Goal: Information Seeking & Learning: Stay updated

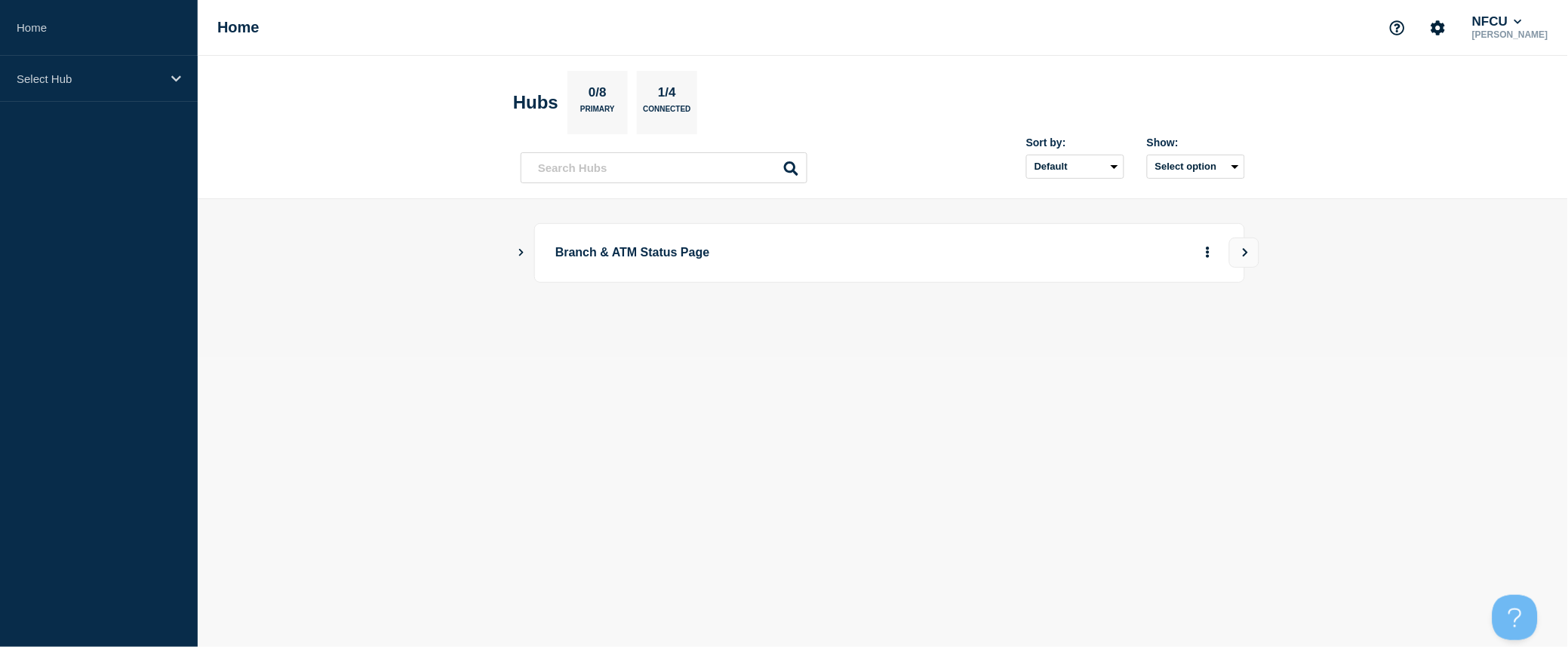
click at [515, 257] on main "Branch & ATM Status Page" at bounding box center [882, 279] width 1369 height 158
click at [518, 253] on icon "Show Connected Hubs" at bounding box center [521, 252] width 10 height 8
click at [1169, 325] on button "See overview" at bounding box center [1155, 329] width 80 height 31
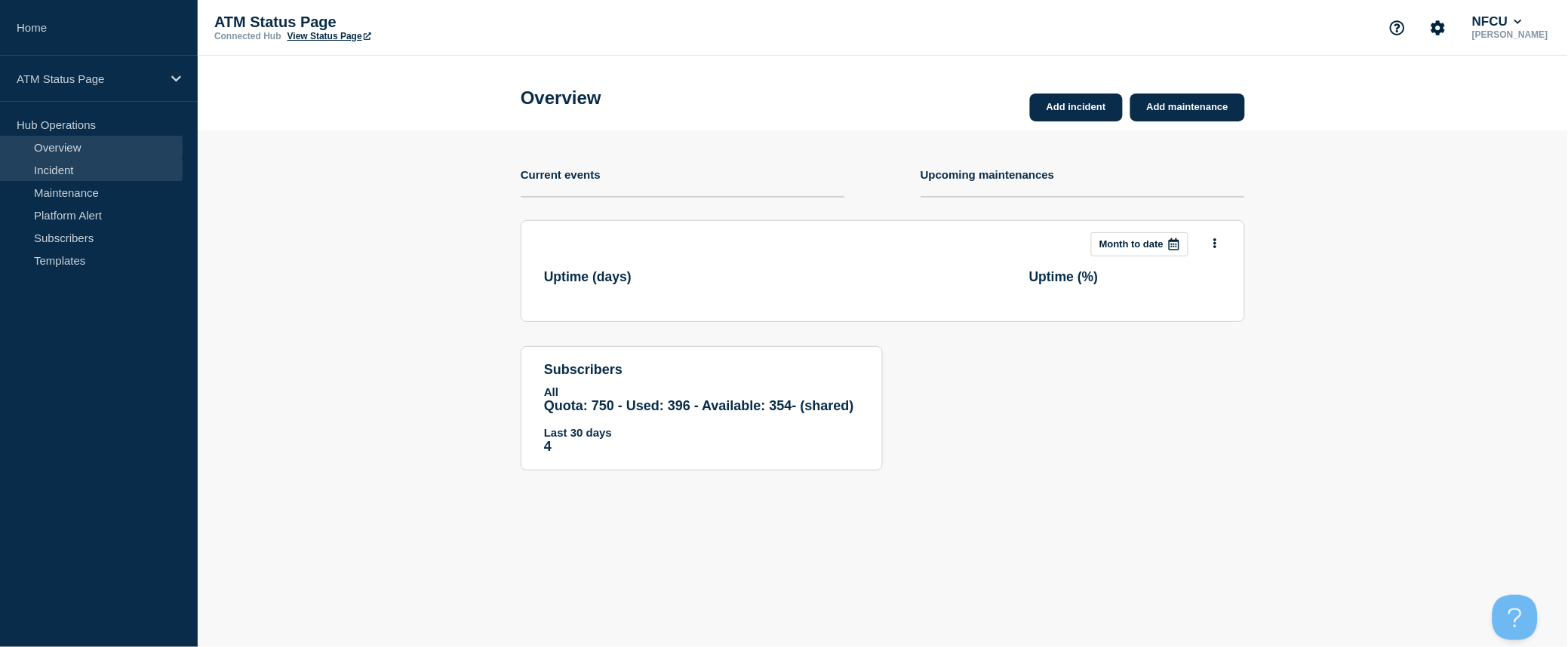
click at [85, 177] on link "Incident" at bounding box center [91, 170] width 182 height 23
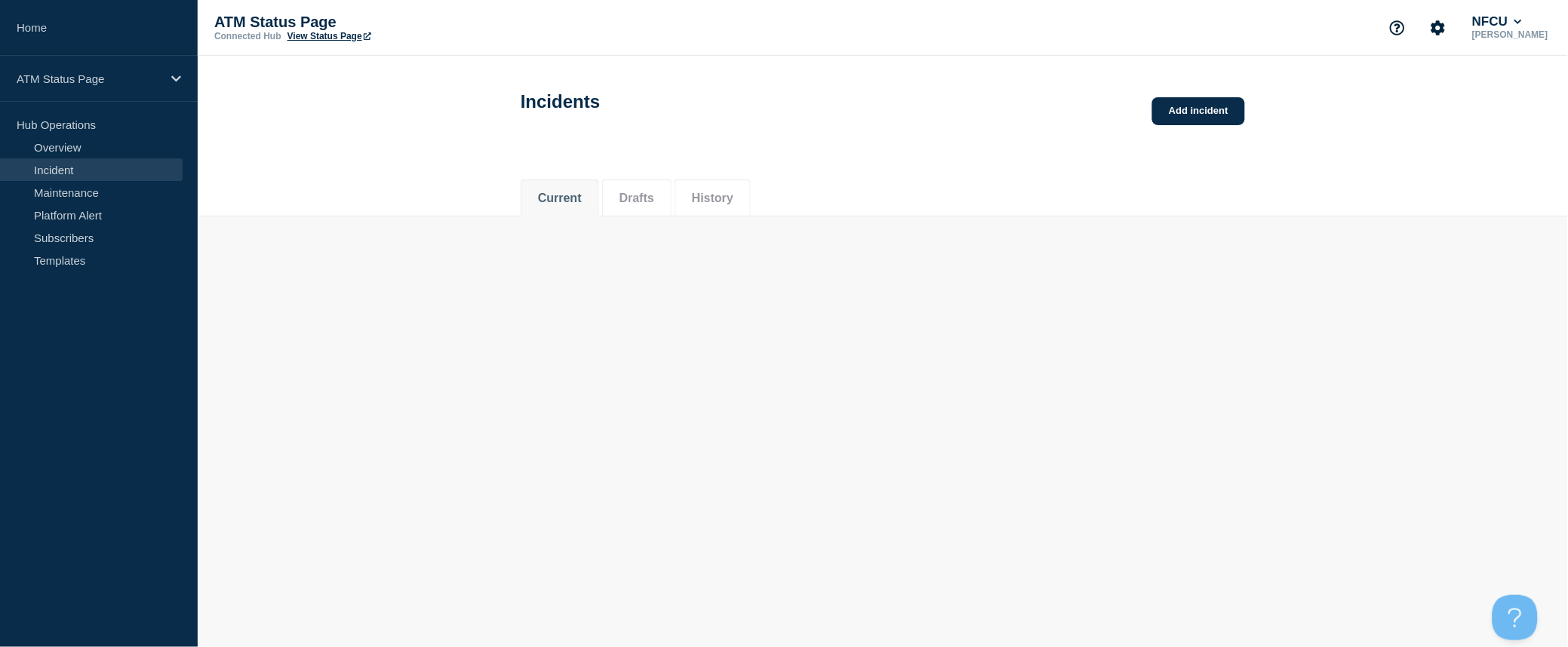
click at [85, 177] on link "Incident" at bounding box center [91, 170] width 182 height 23
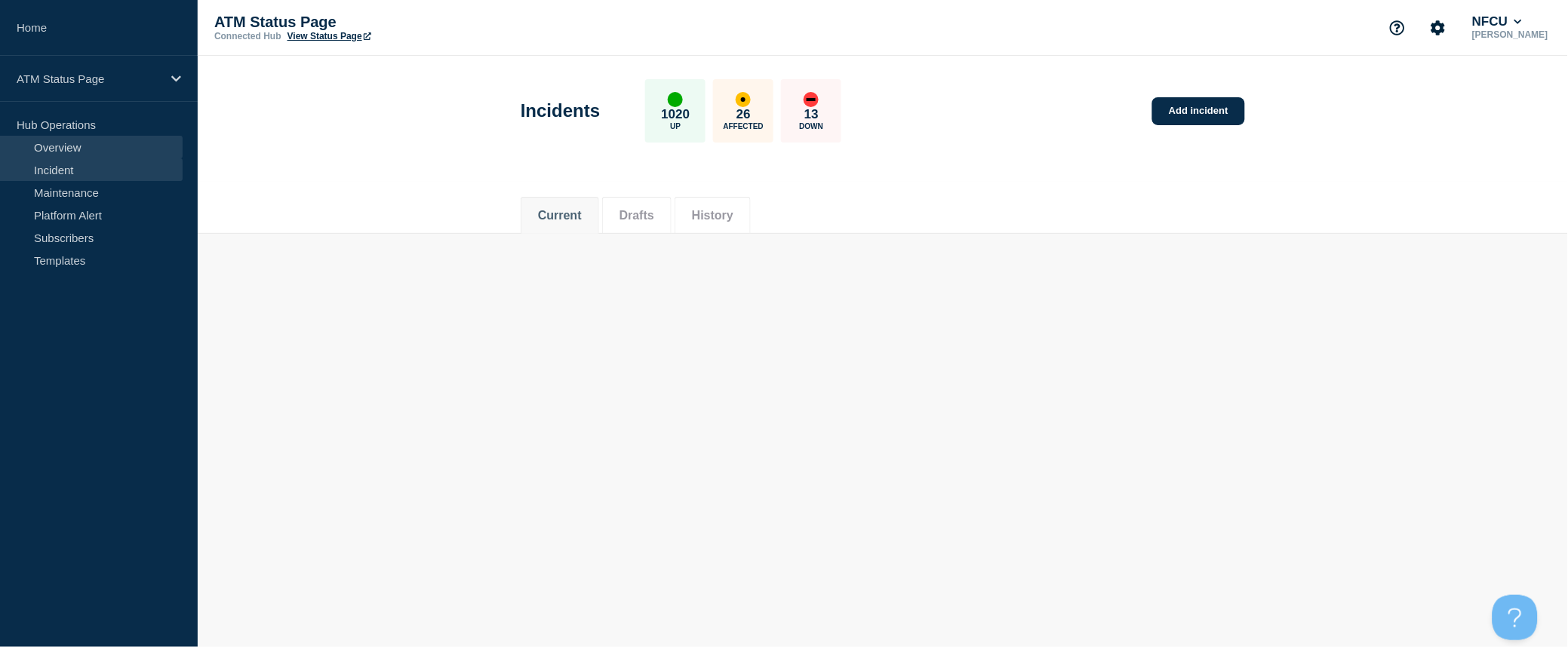
click at [73, 147] on link "Overview" at bounding box center [91, 147] width 182 height 23
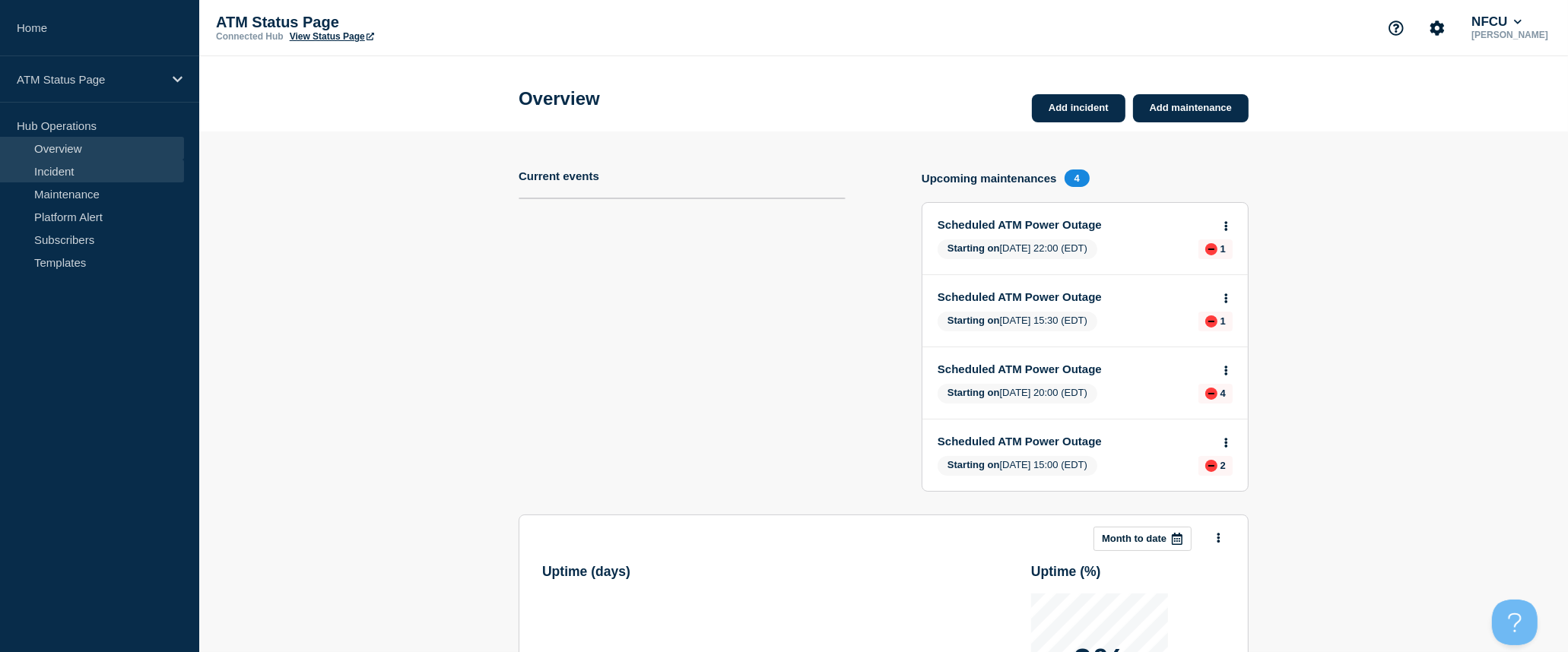
click at [91, 179] on link "Incident" at bounding box center [91, 171] width 184 height 23
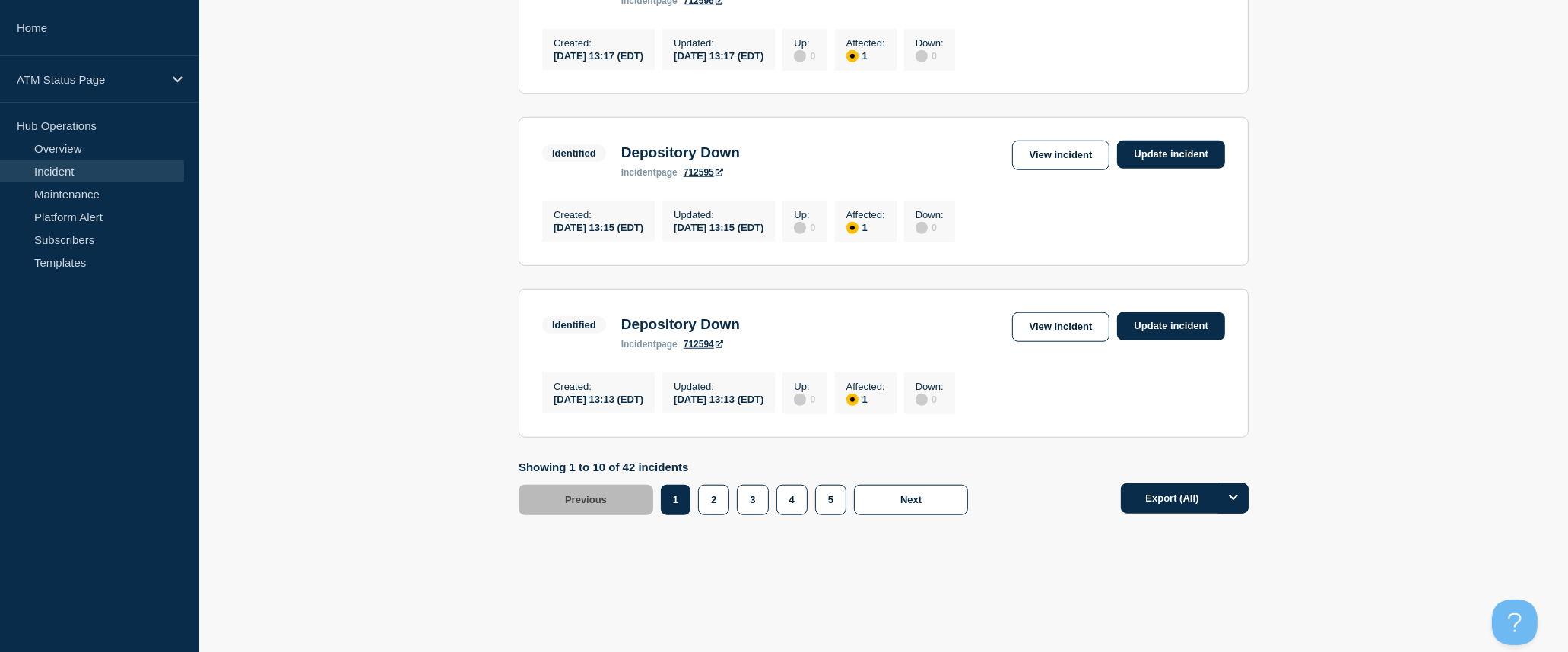
scroll to position [1619, 0]
click at [826, 499] on button "5" at bounding box center [830, 500] width 31 height 31
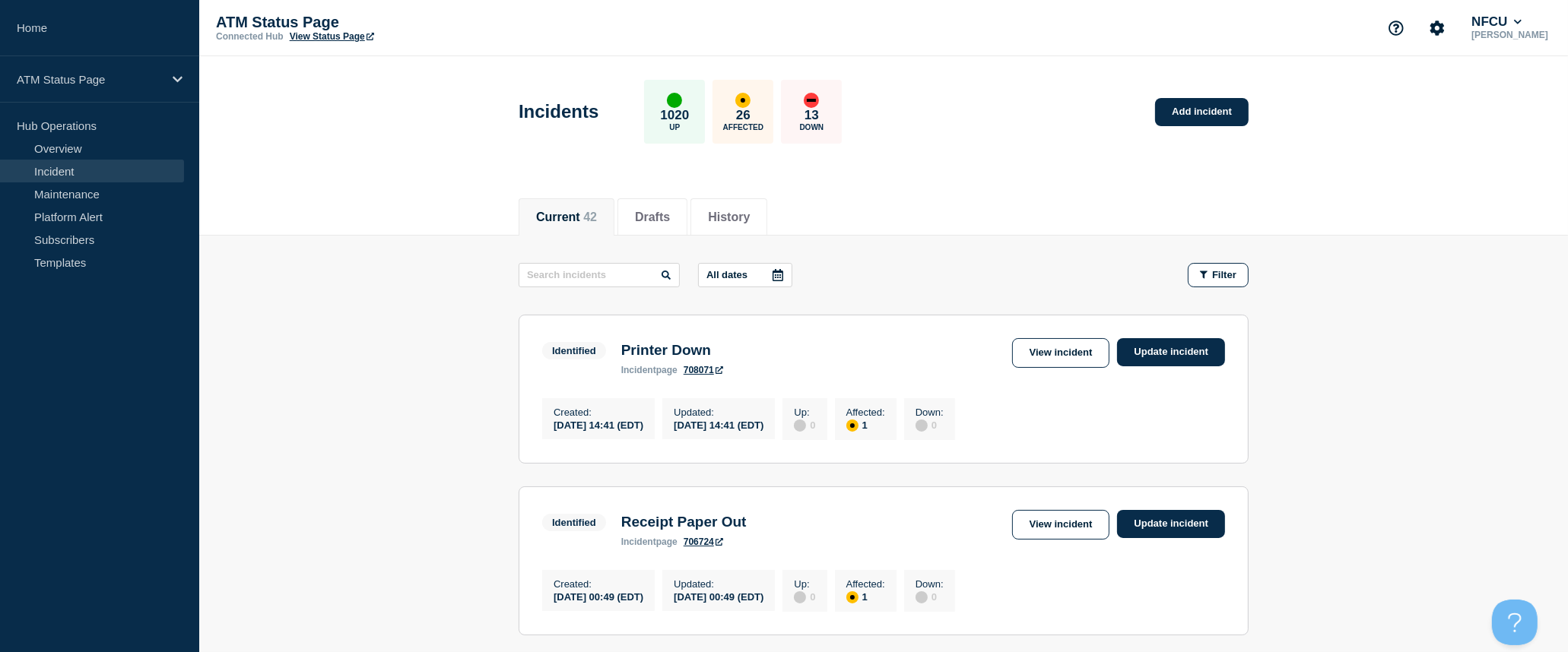
scroll to position [206, 0]
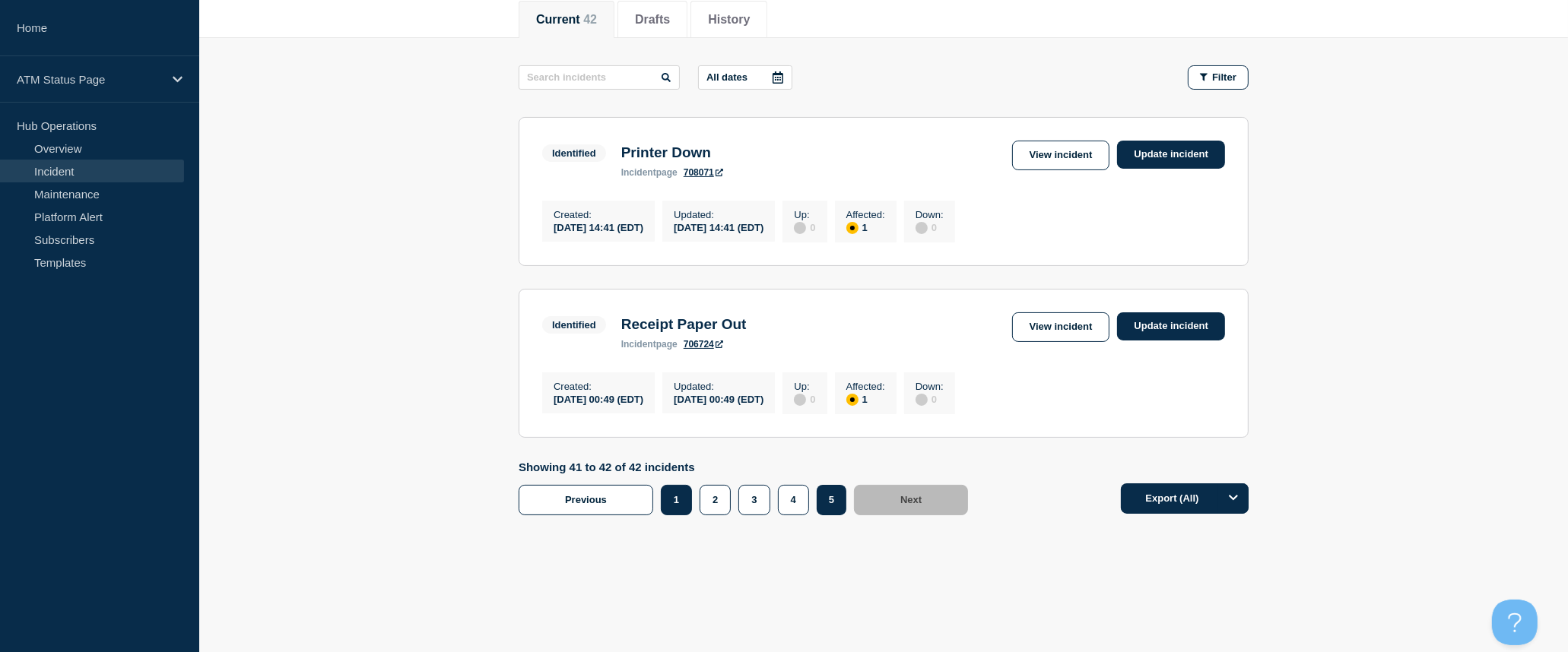
click at [678, 499] on button "1" at bounding box center [676, 500] width 31 height 31
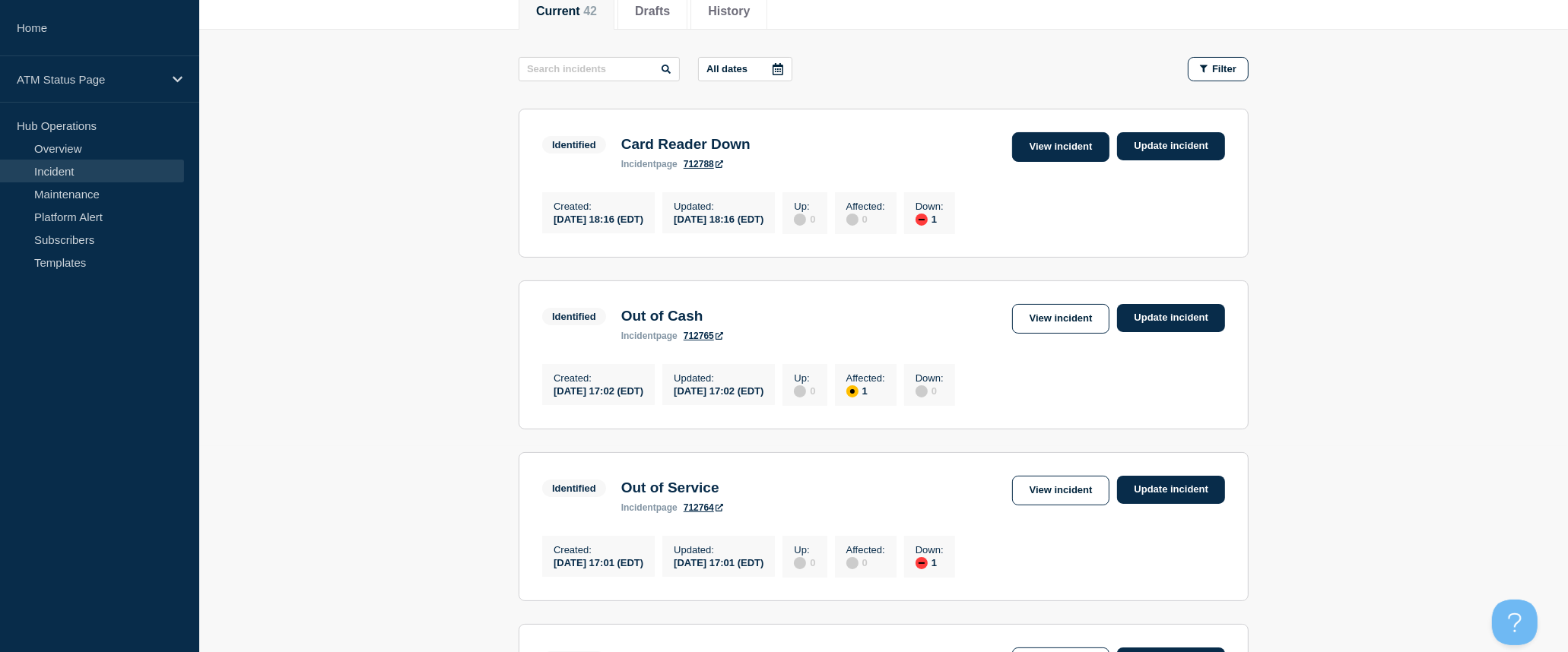
click at [1048, 155] on link "View incident" at bounding box center [1061, 147] width 98 height 30
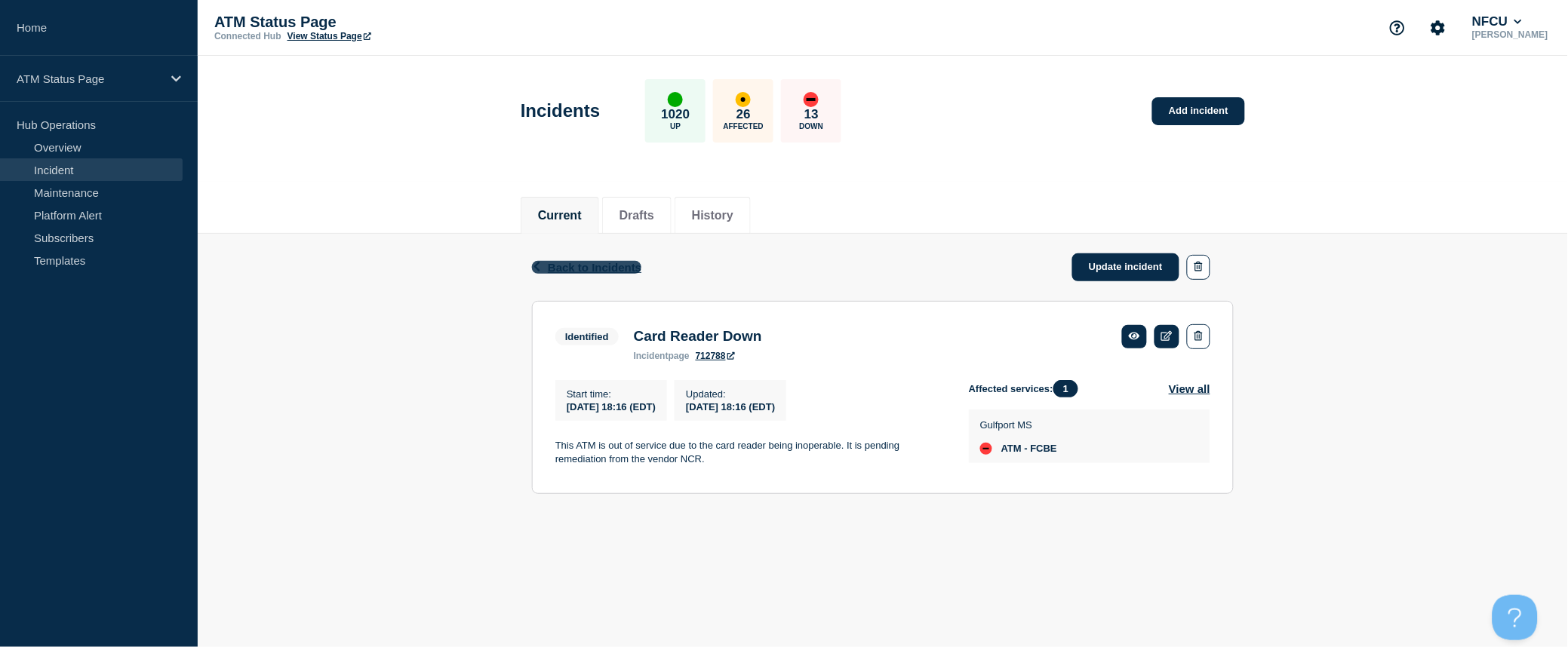
click at [532, 268] on icon "button" at bounding box center [536, 266] width 11 height 10
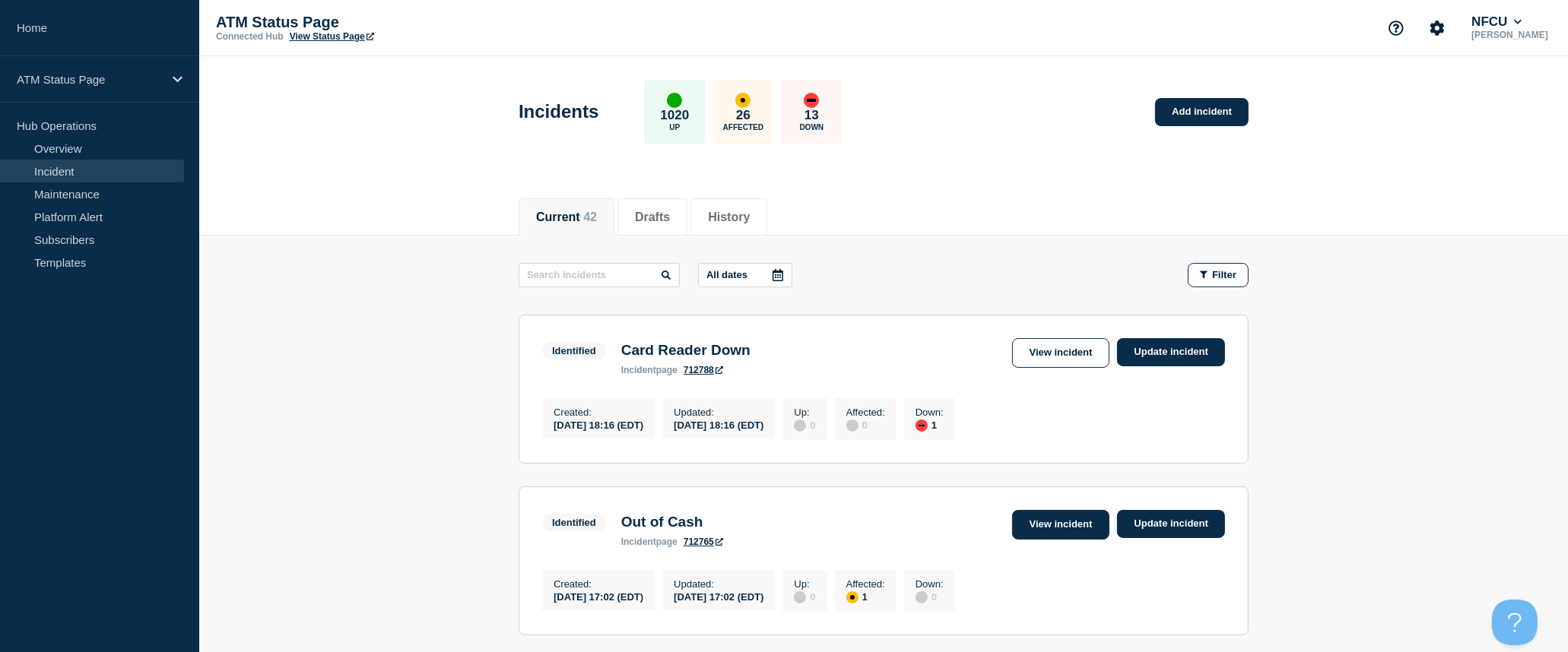
click at [1058, 528] on link "View incident" at bounding box center [1061, 524] width 98 height 30
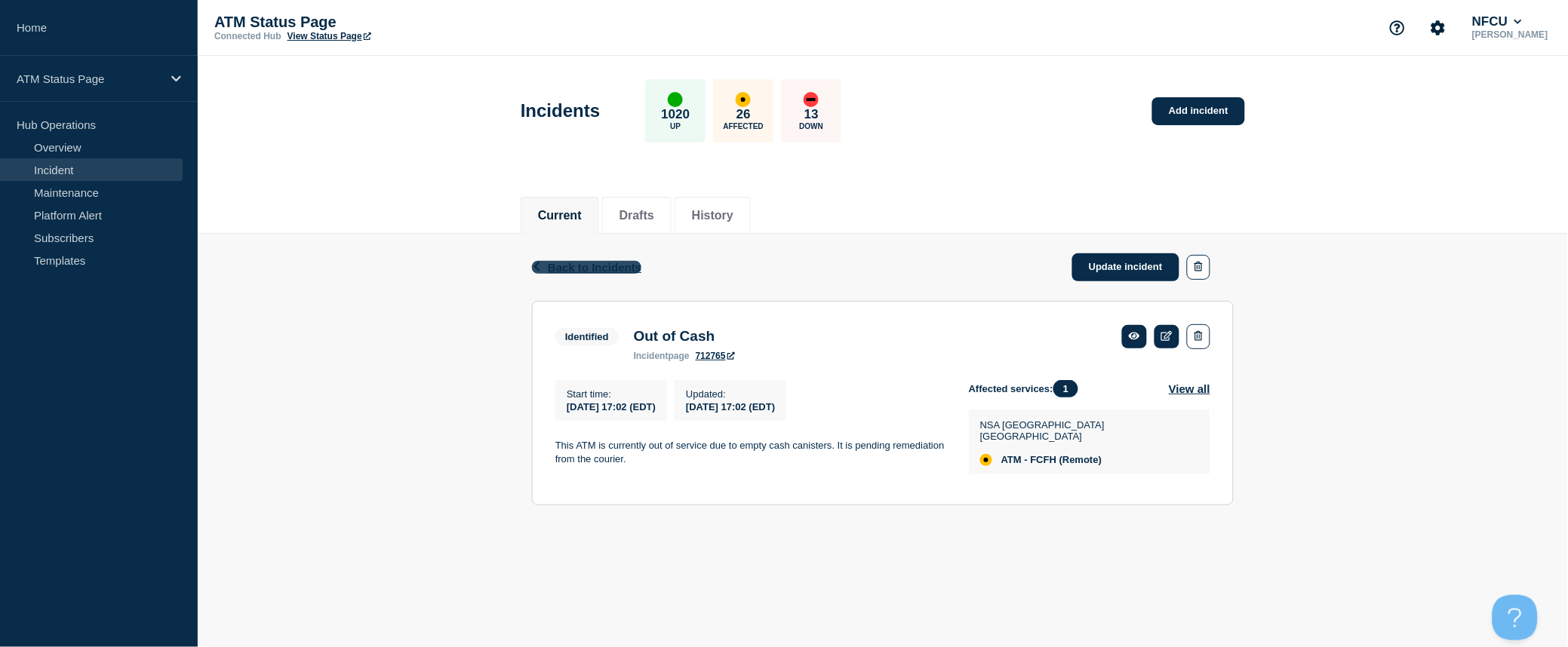
click at [558, 264] on span "Back to Incidents" at bounding box center [595, 266] width 94 height 12
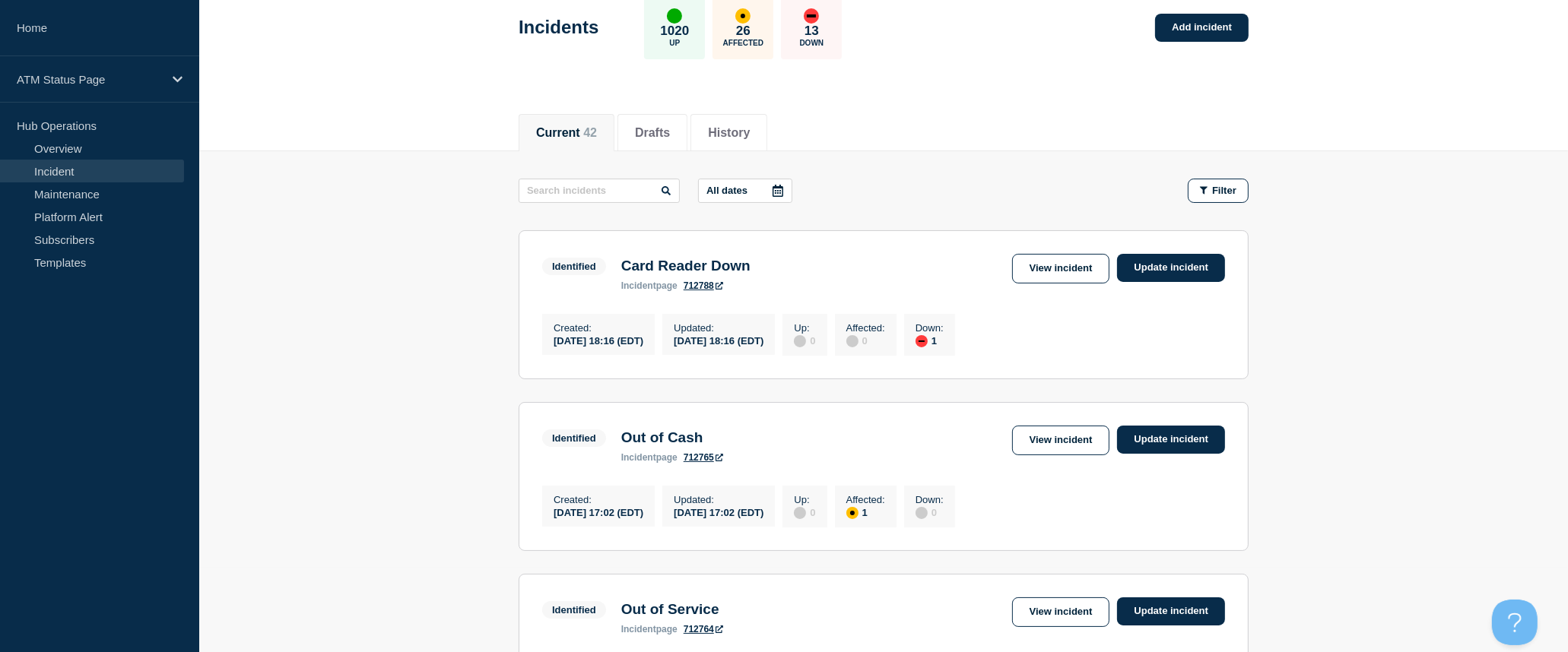
scroll to position [168, 0]
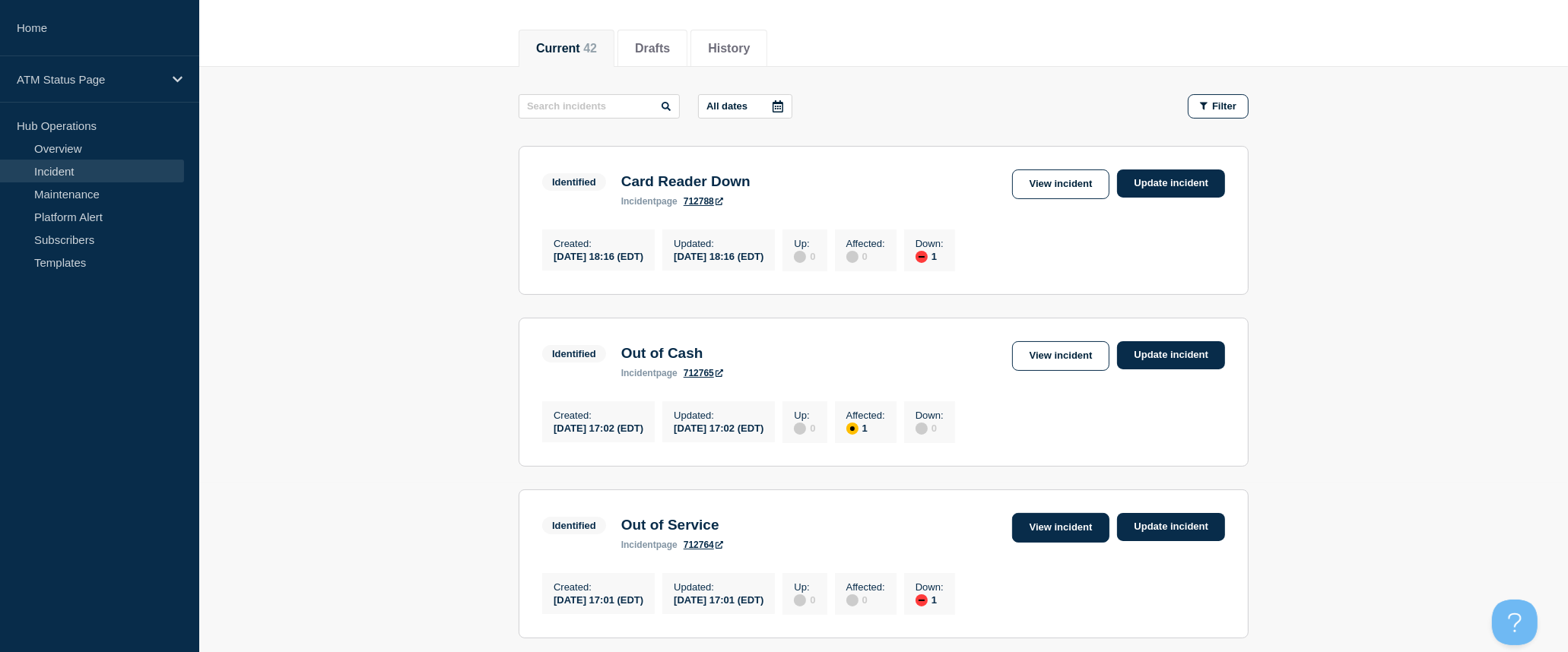
click at [1059, 532] on link "View incident" at bounding box center [1061, 528] width 98 height 30
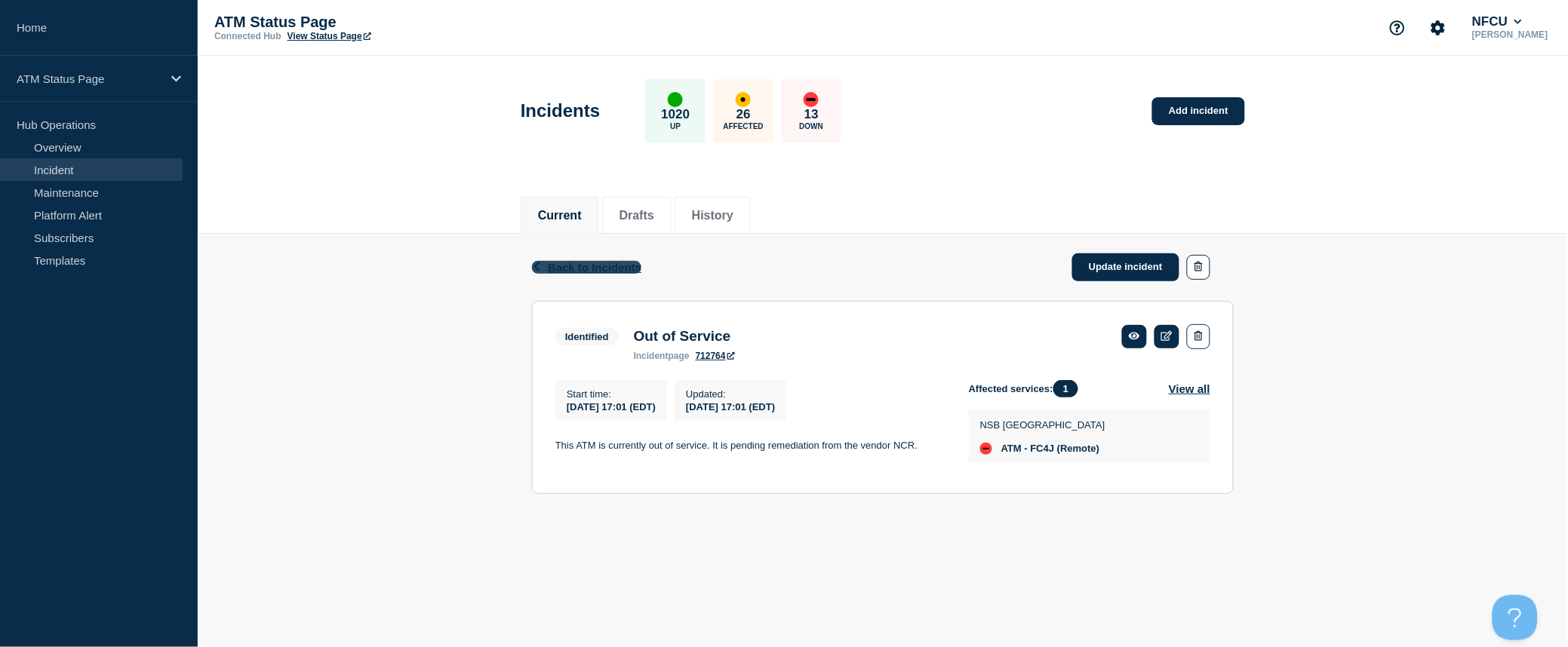
click at [537, 266] on icon "button" at bounding box center [536, 266] width 11 height 10
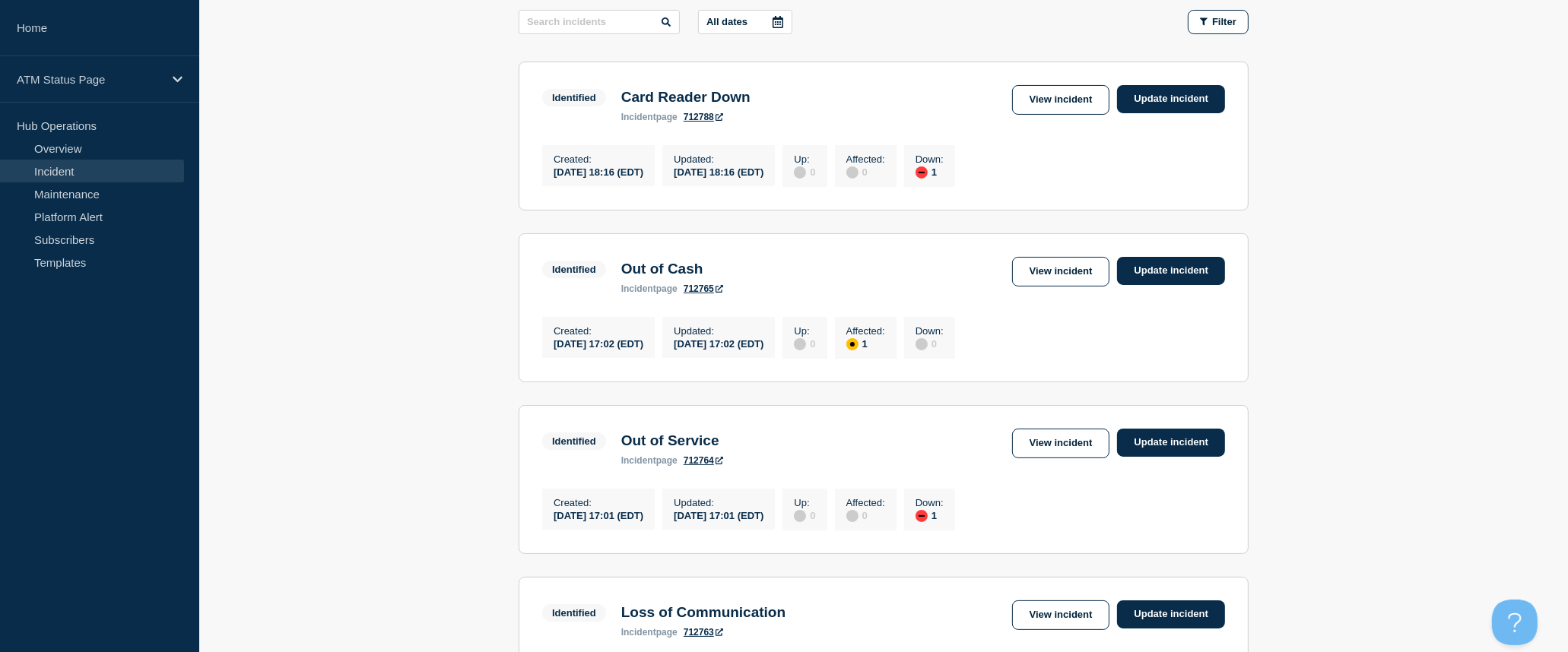
scroll to position [338, 0]
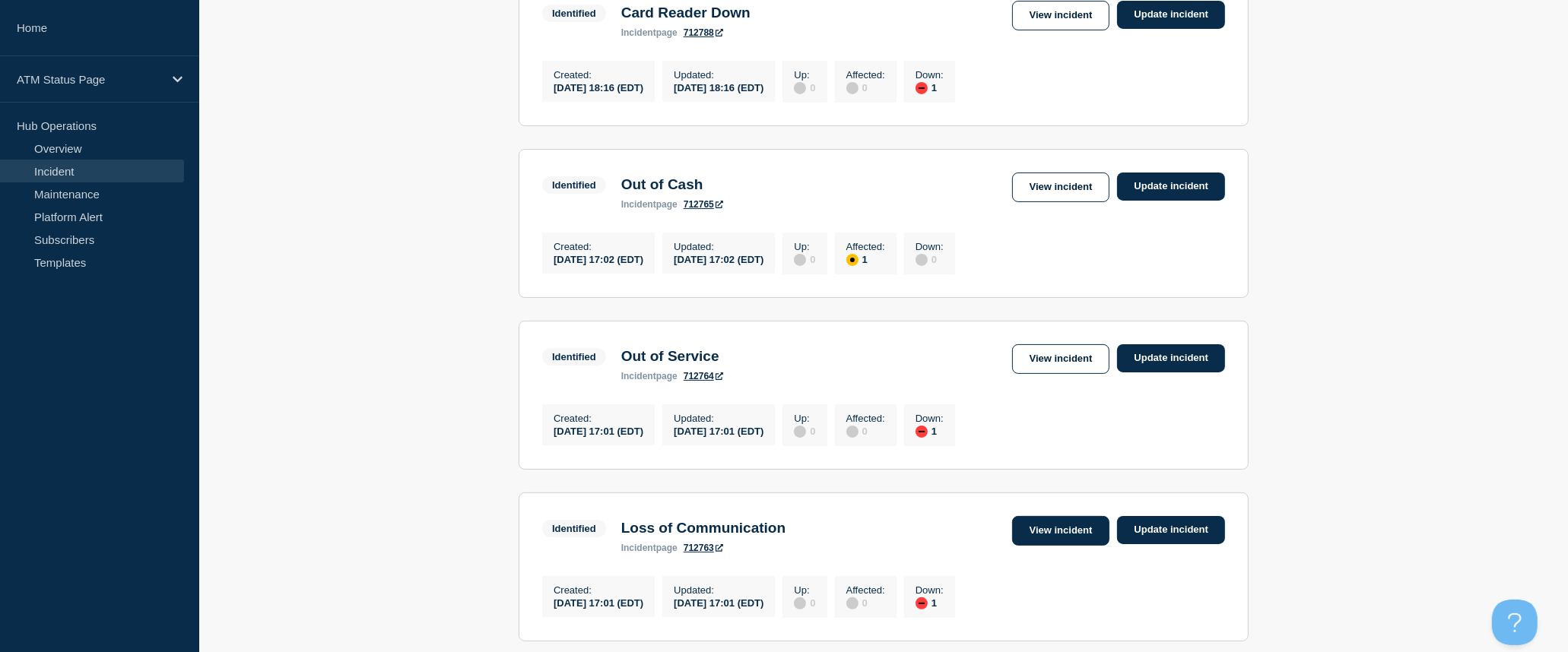
click at [1060, 546] on link "View incident" at bounding box center [1061, 531] width 98 height 30
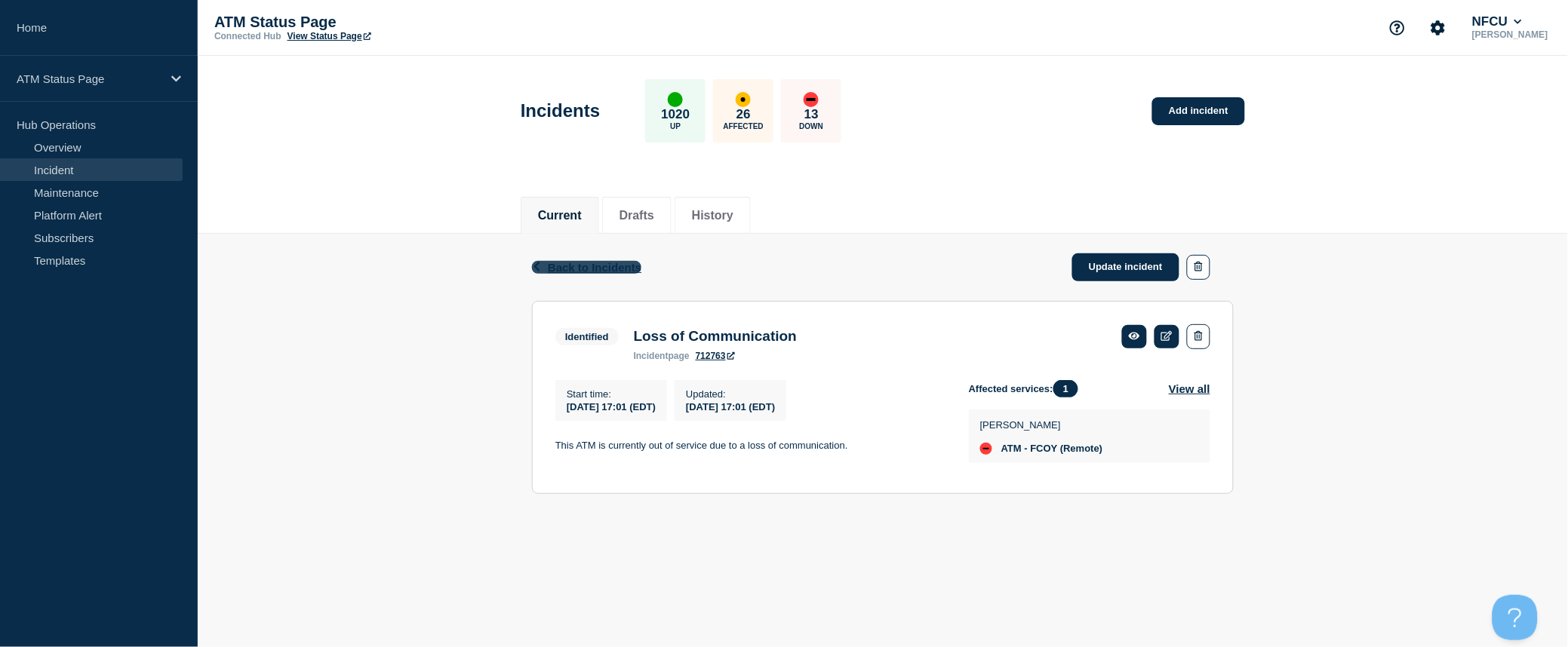
click at [542, 266] on icon "button" at bounding box center [536, 266] width 11 height 10
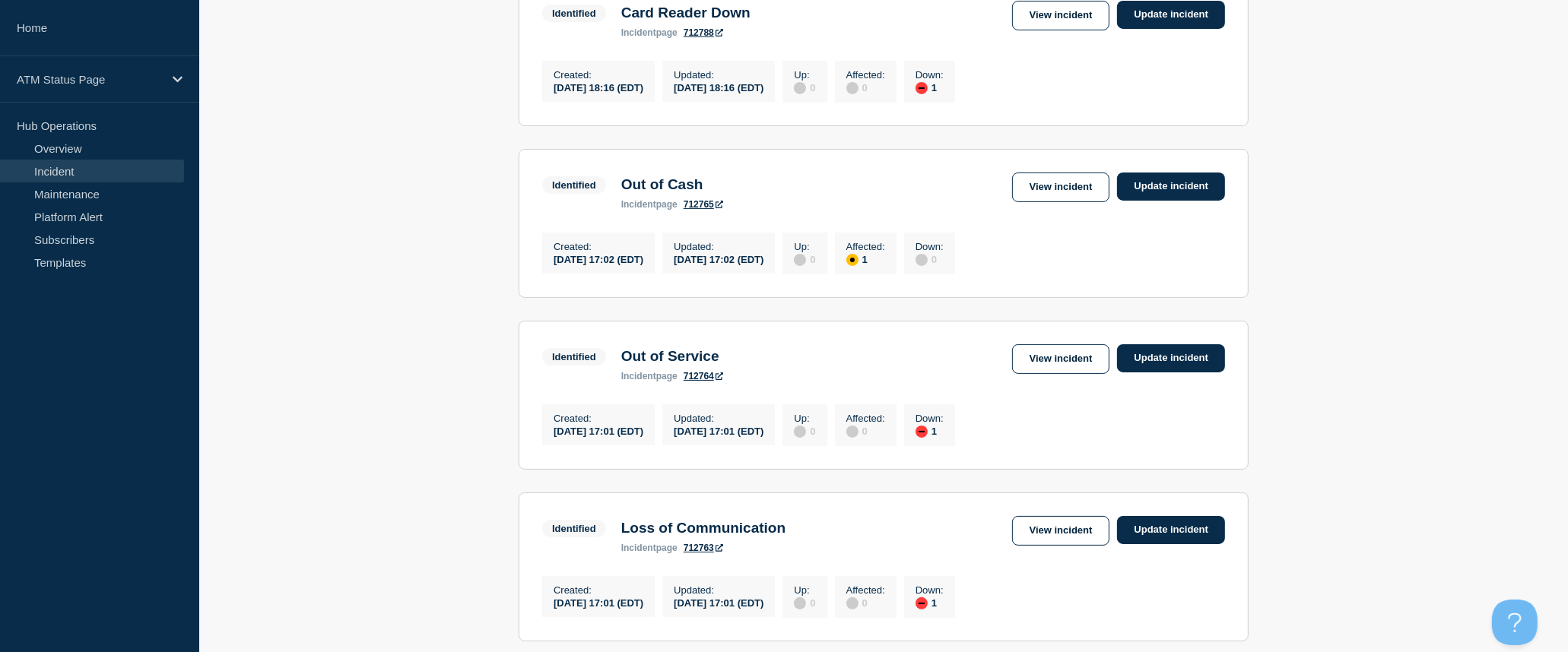
scroll to position [590, 0]
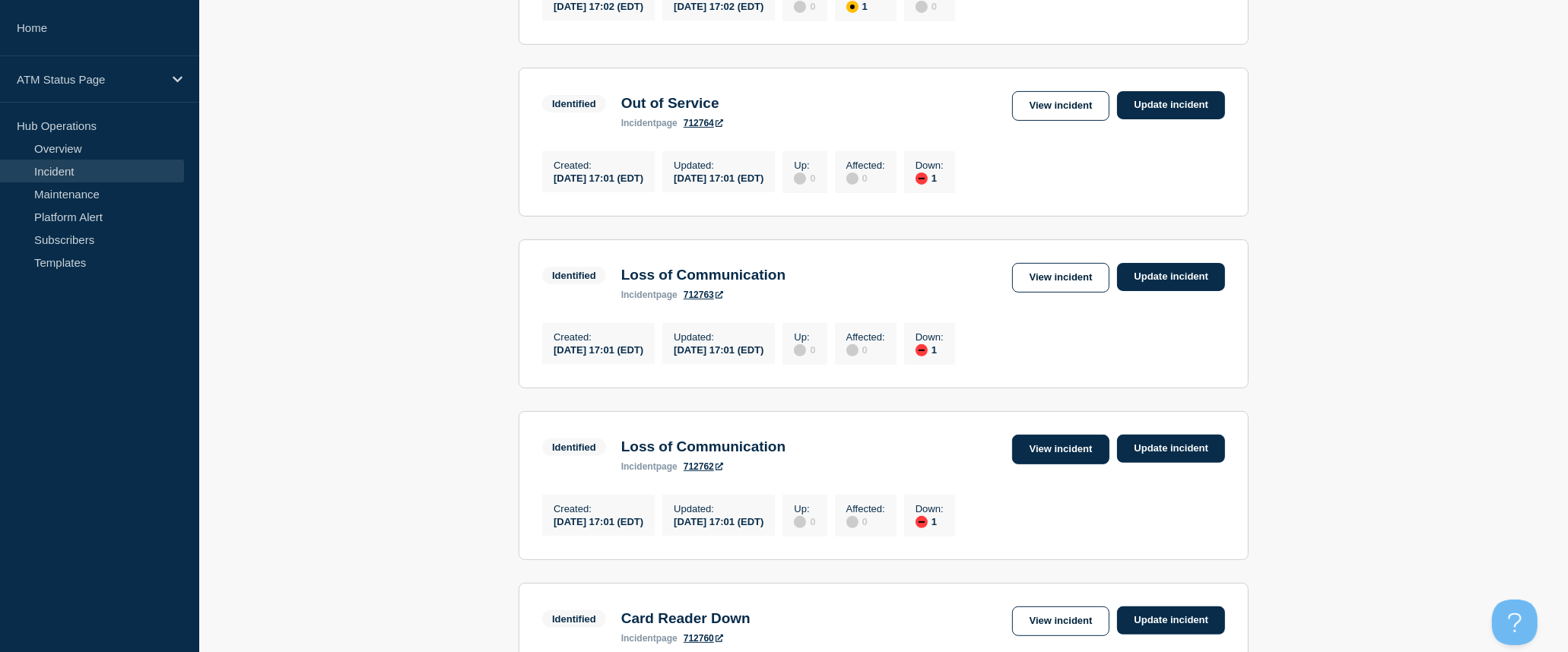
click at [1086, 464] on link "View incident" at bounding box center [1061, 449] width 98 height 30
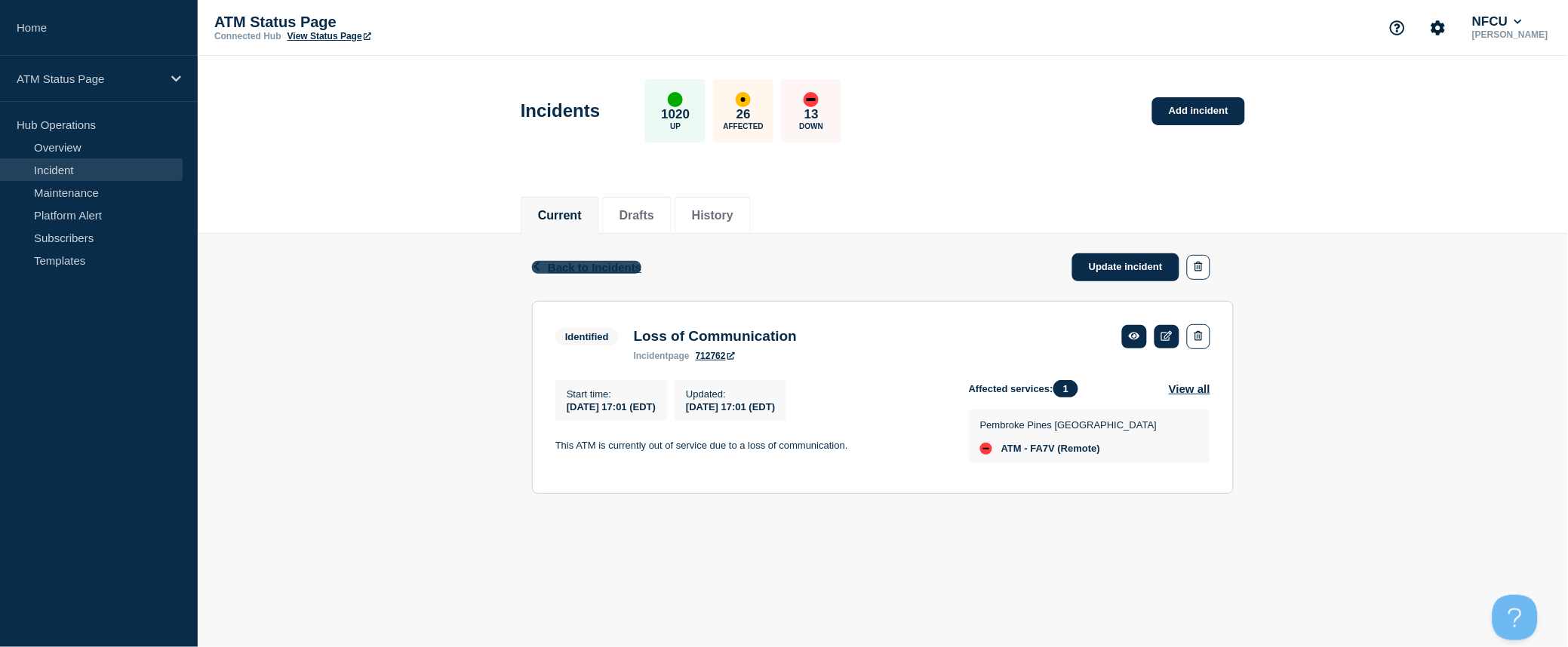
click at [546, 268] on button "Back Back to Incidents" at bounding box center [586, 266] width 110 height 12
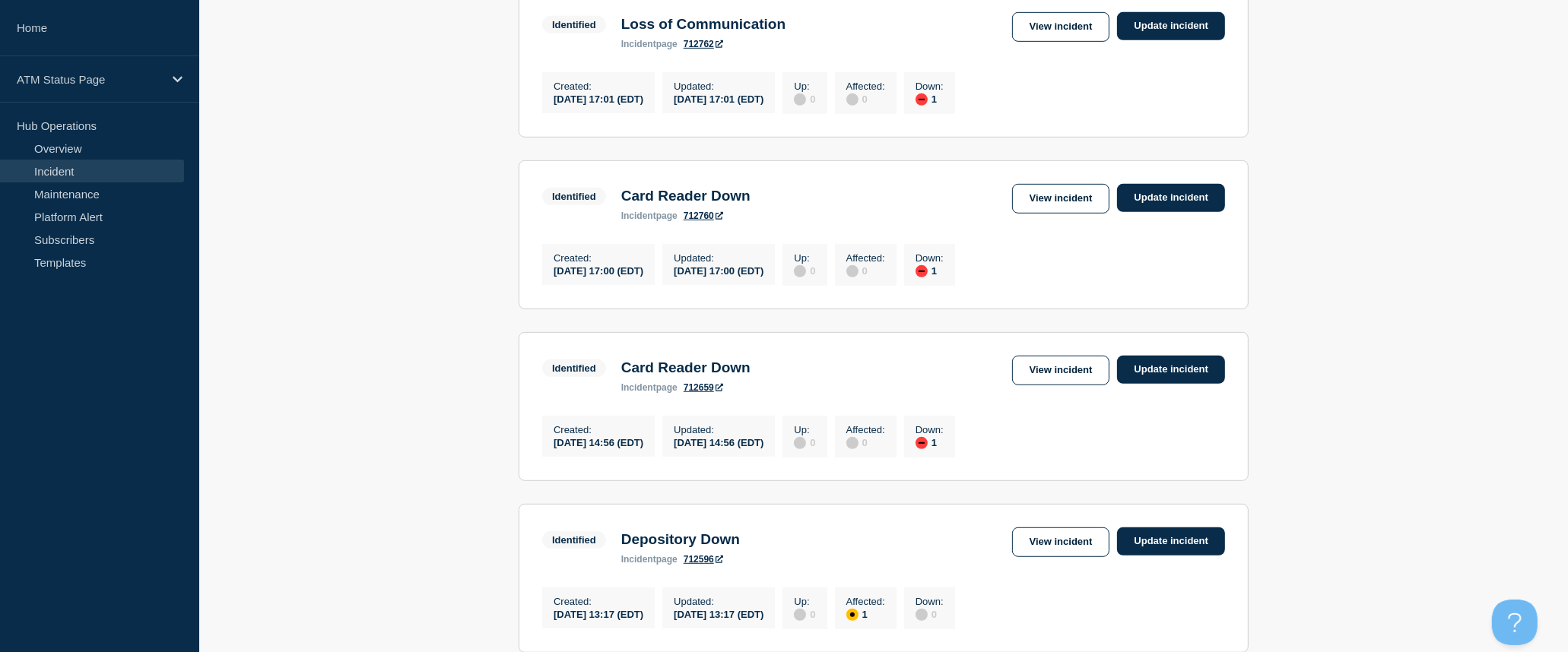
scroll to position [1182, 0]
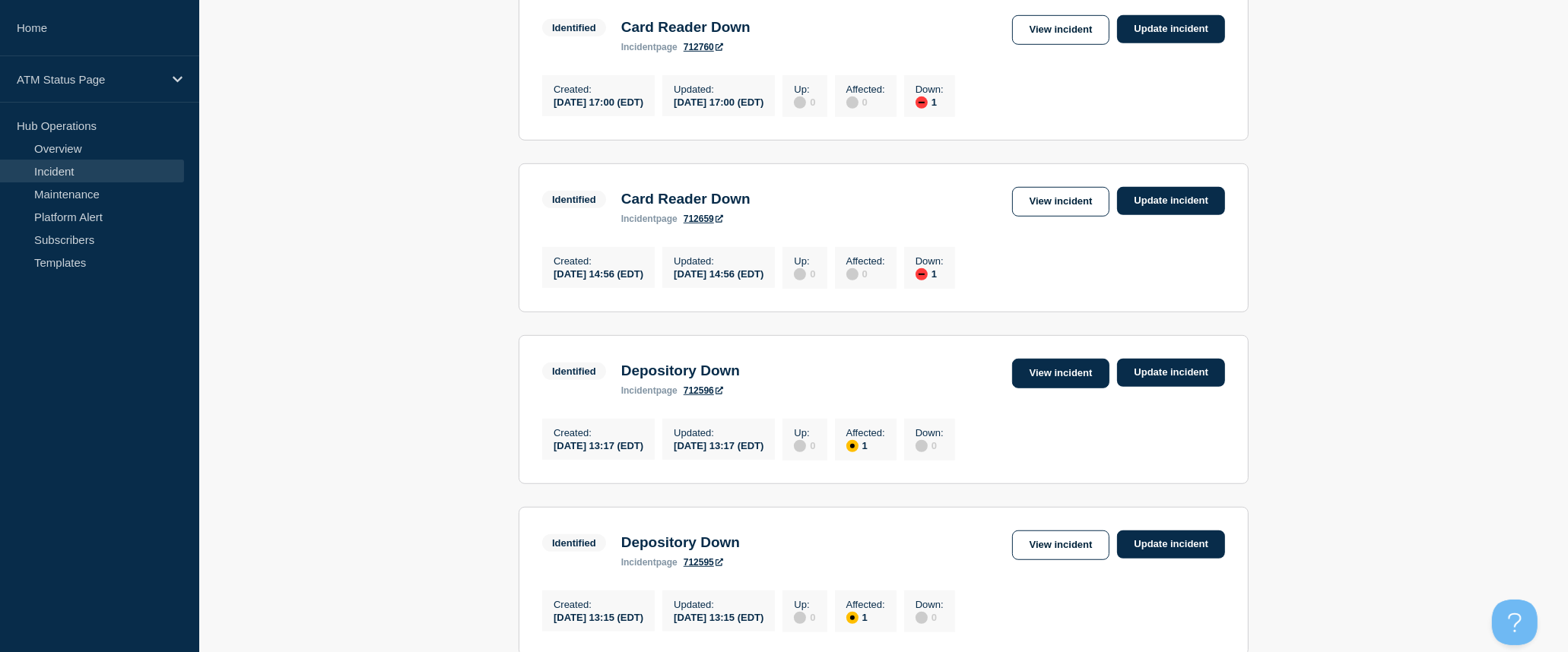
click at [1026, 389] on link "View incident" at bounding box center [1061, 373] width 98 height 30
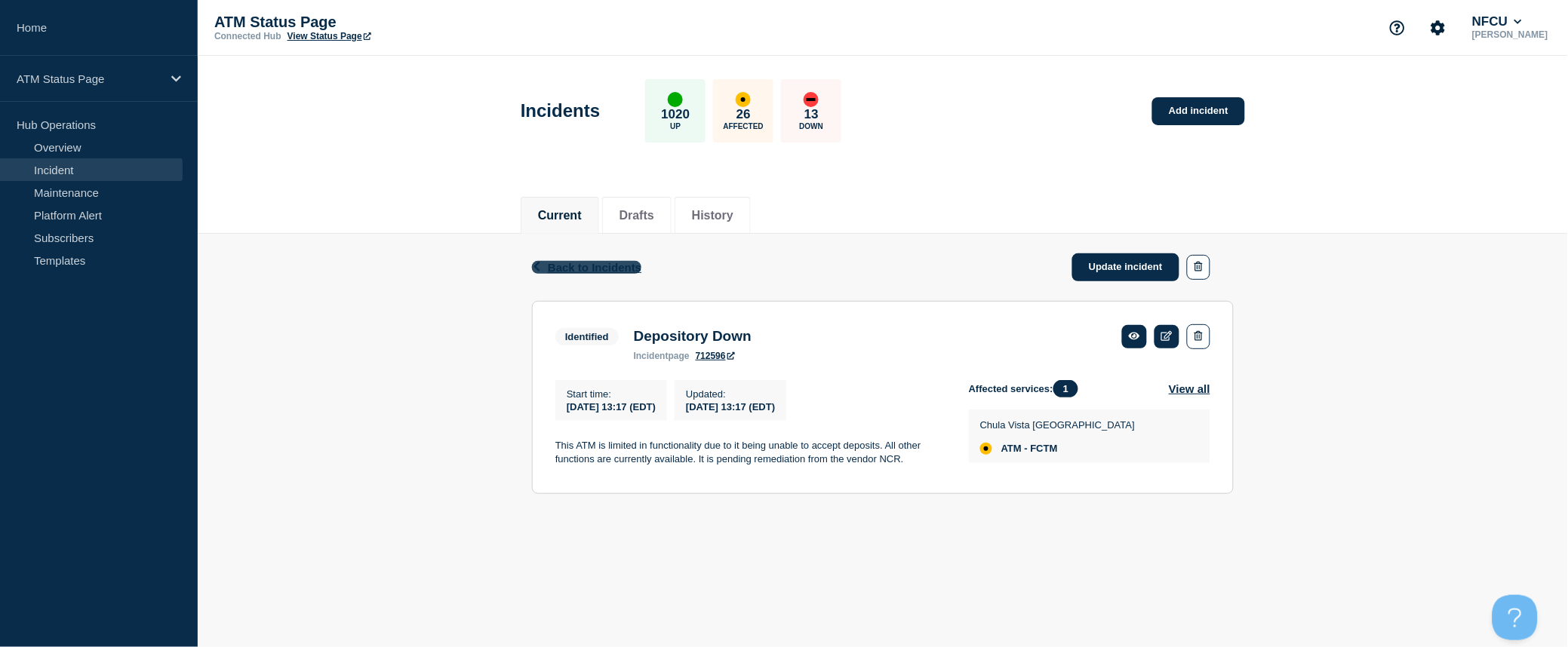
click at [612, 268] on span "Back to Incidents" at bounding box center [595, 266] width 94 height 12
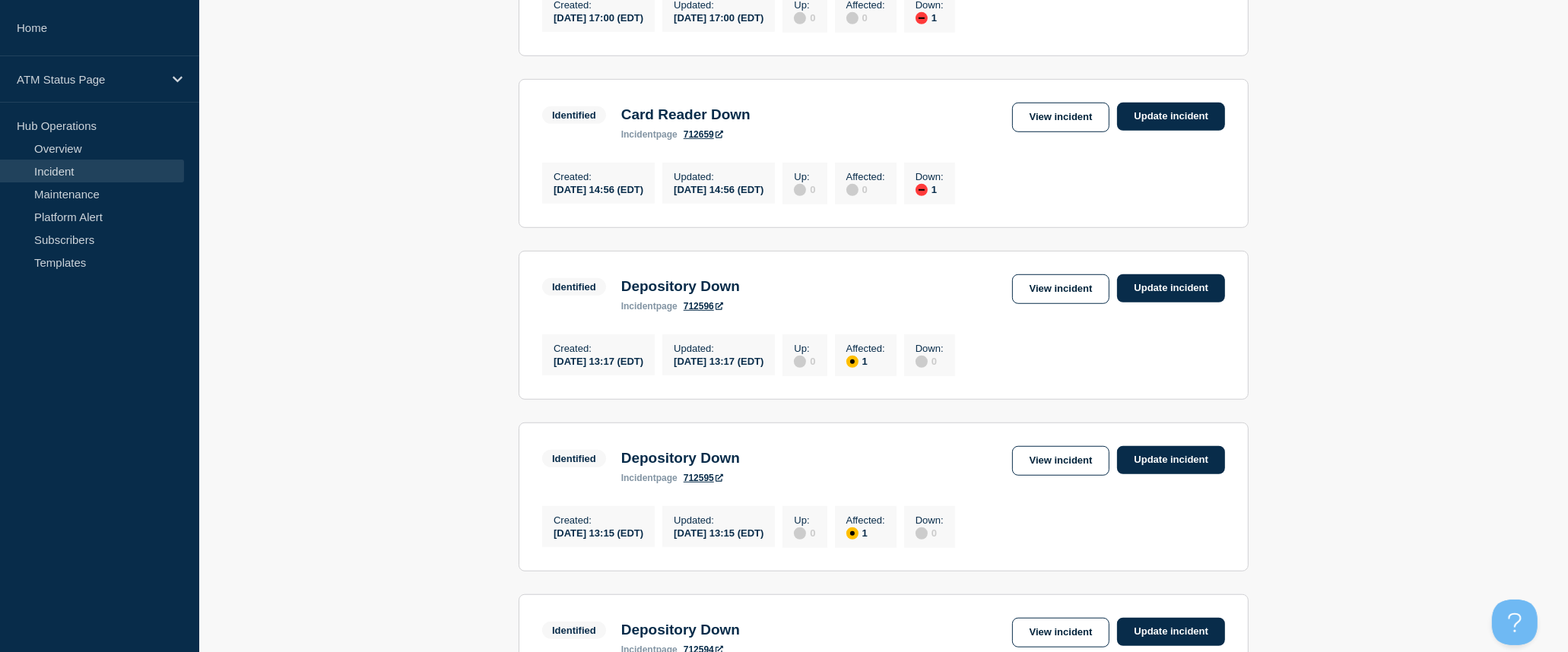
scroll to position [1351, 0]
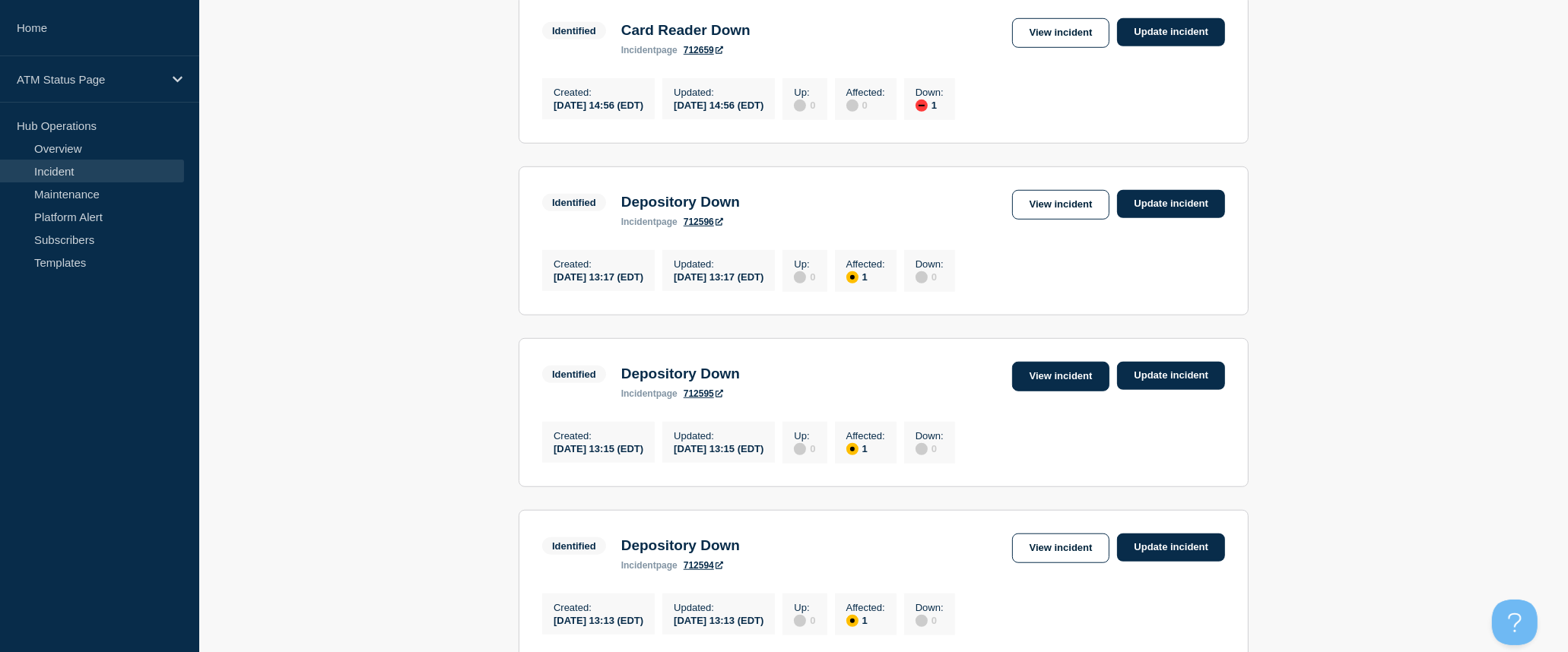
click at [1039, 391] on link "View incident" at bounding box center [1061, 376] width 98 height 30
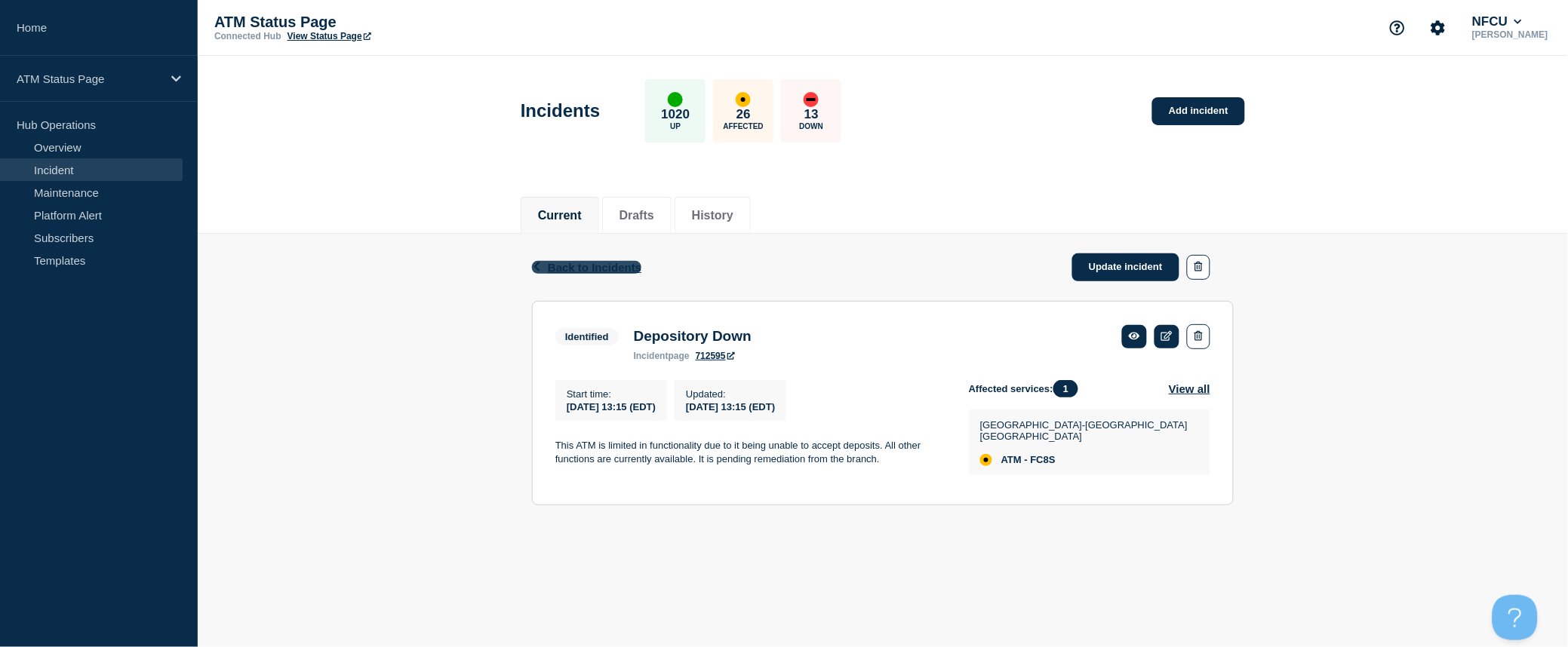
click at [621, 264] on span "Back to Incidents" at bounding box center [595, 266] width 94 height 12
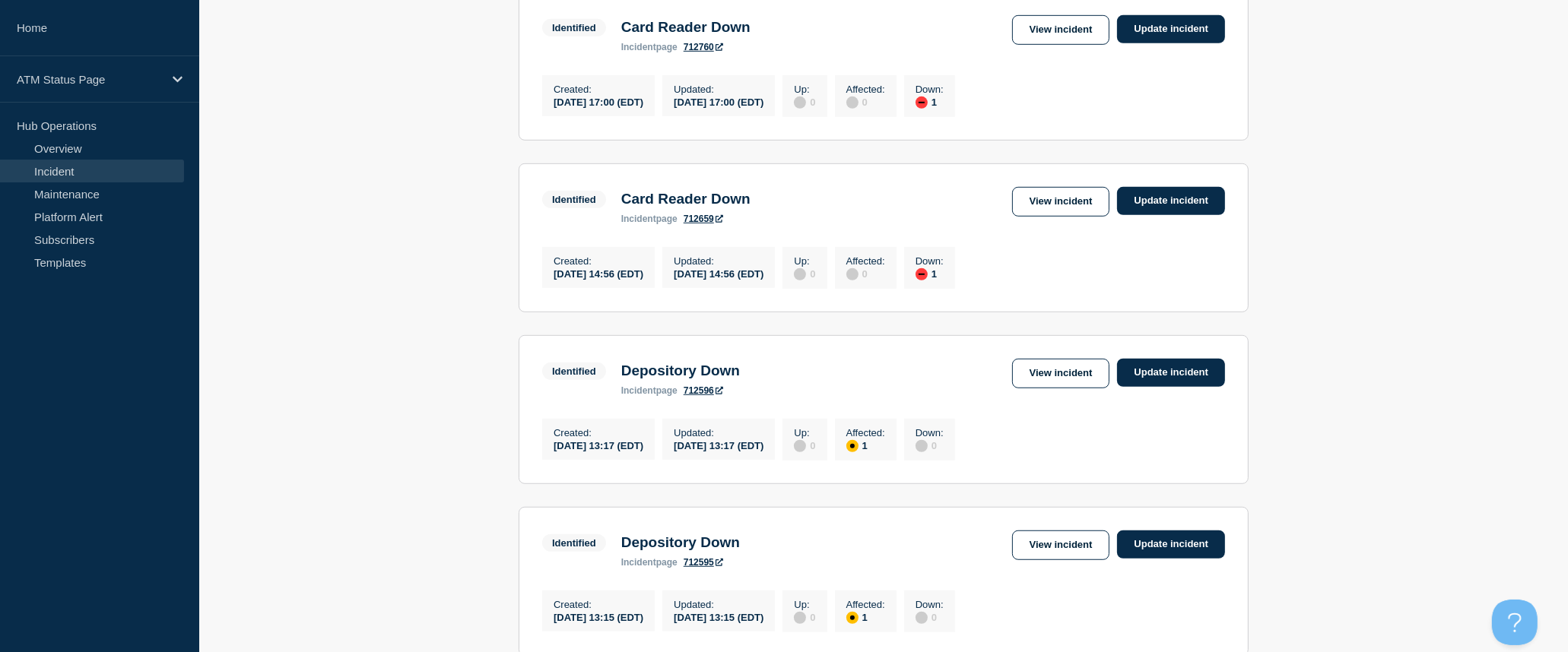
scroll to position [1520, 0]
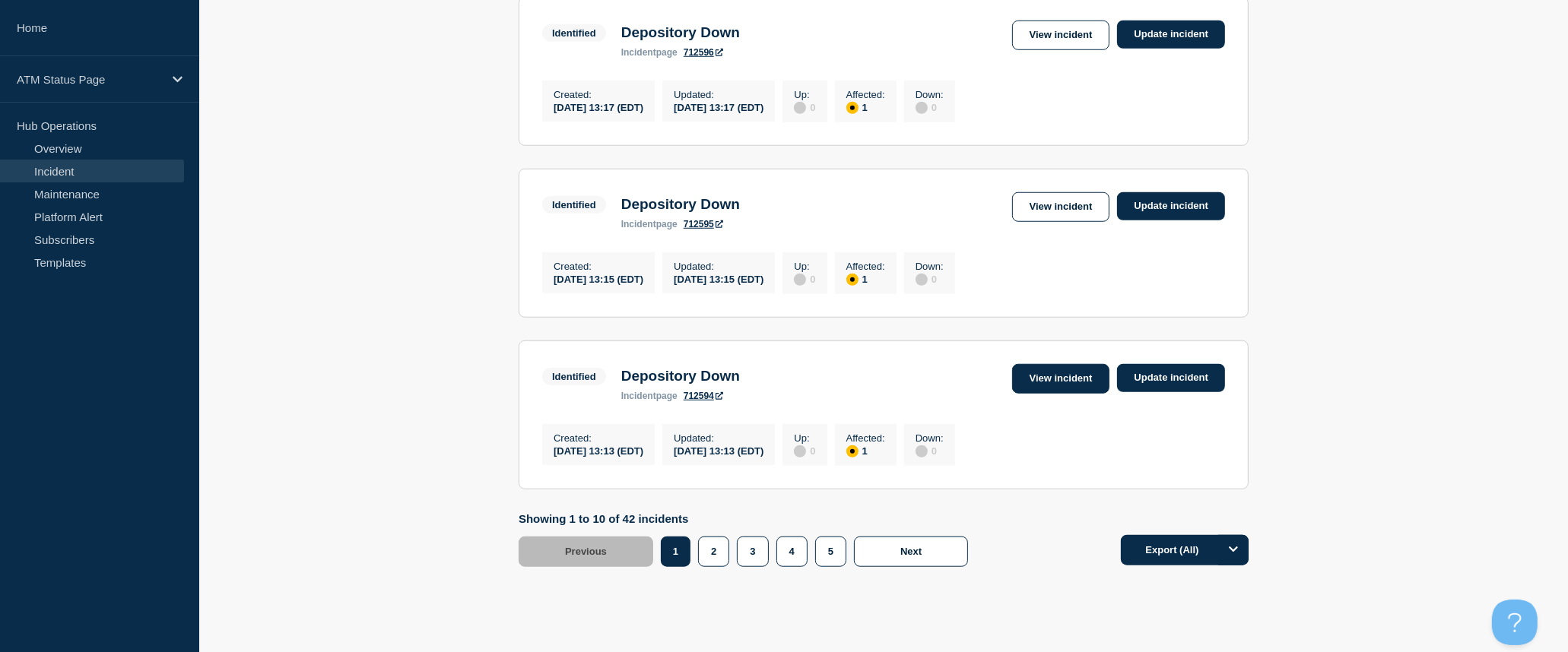
click at [1050, 393] on link "View incident" at bounding box center [1061, 379] width 98 height 30
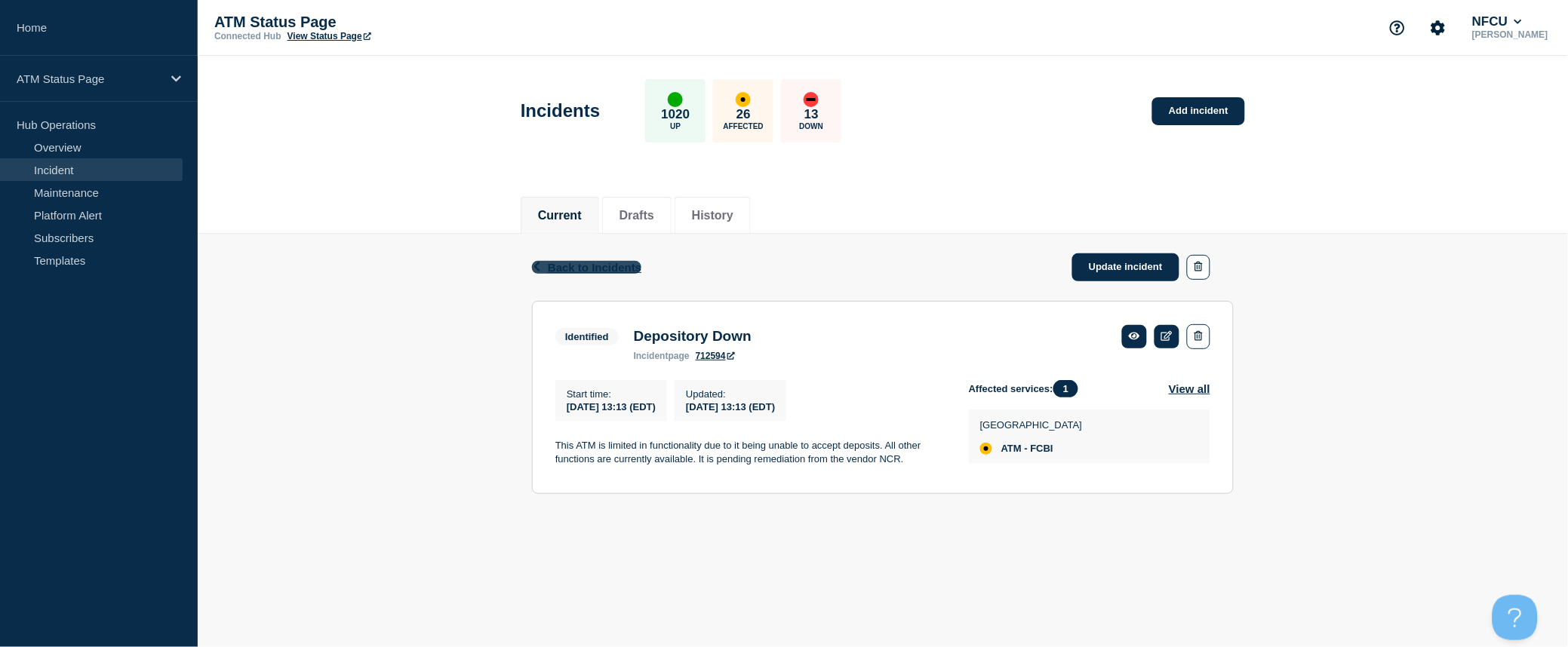
click at [619, 264] on span "Back to Incidents" at bounding box center [595, 266] width 94 height 12
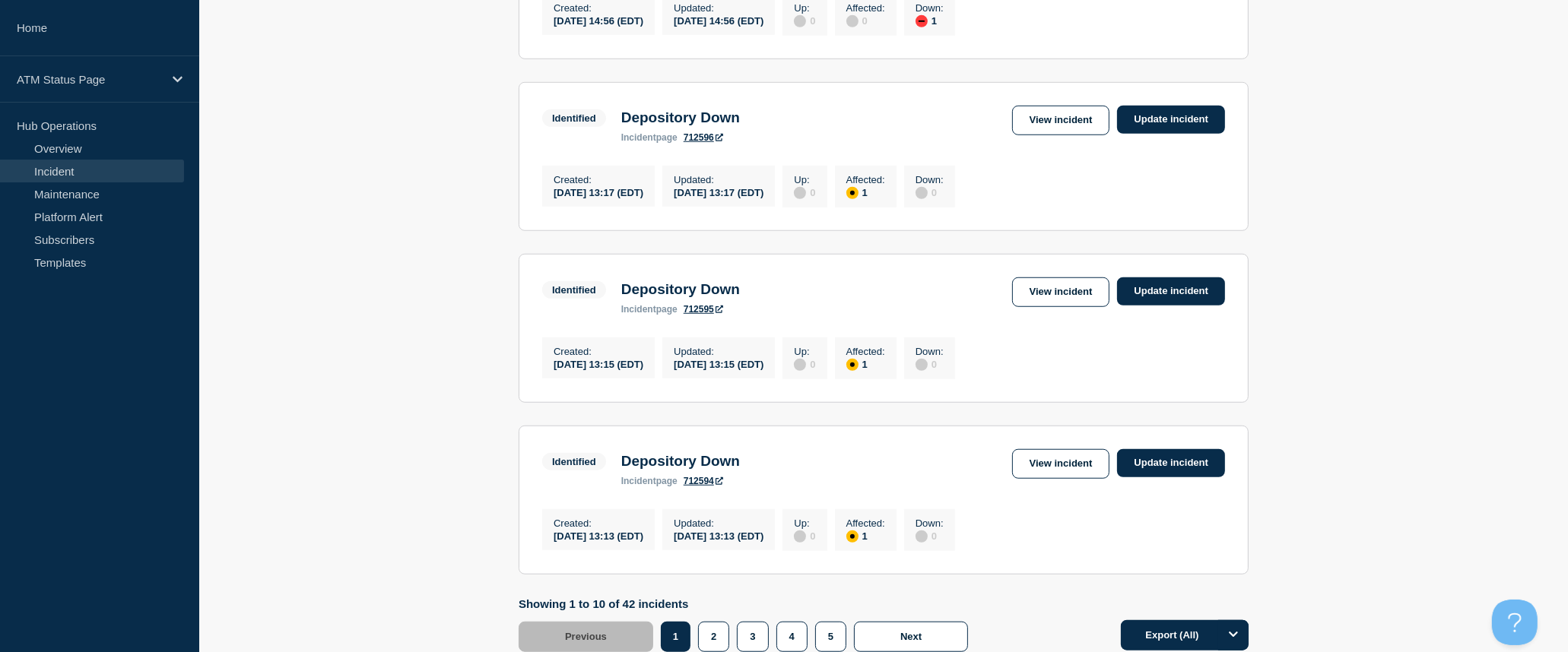
scroll to position [1619, 0]
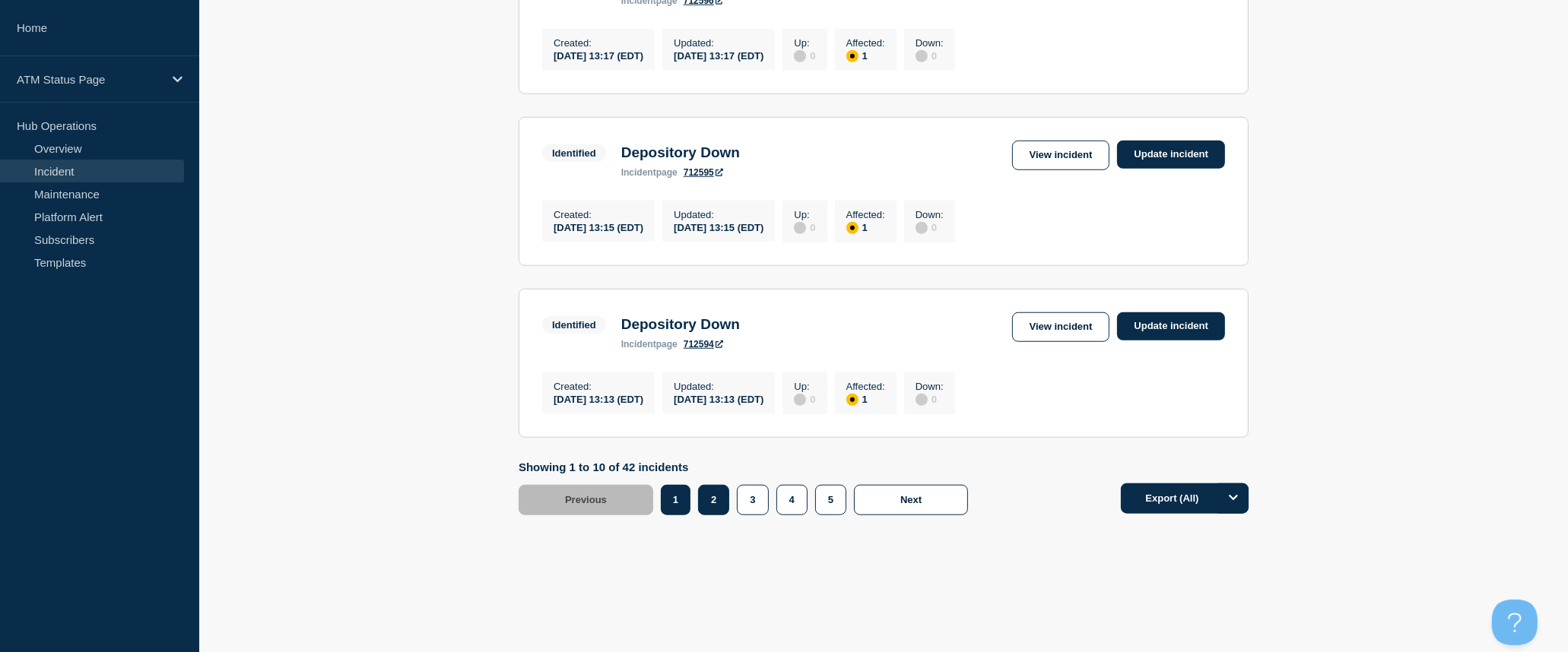
click at [717, 494] on button "2" at bounding box center [714, 500] width 31 height 31
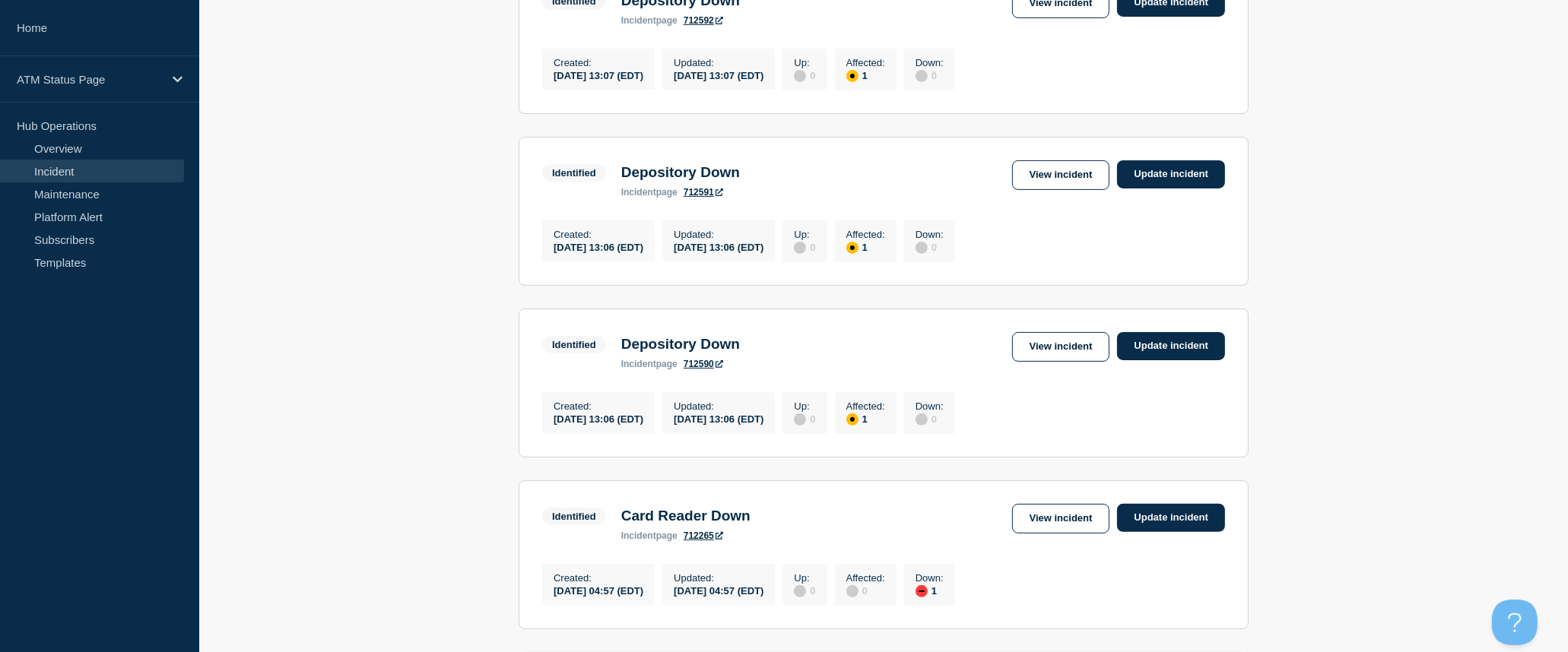
scroll to position [184, 0]
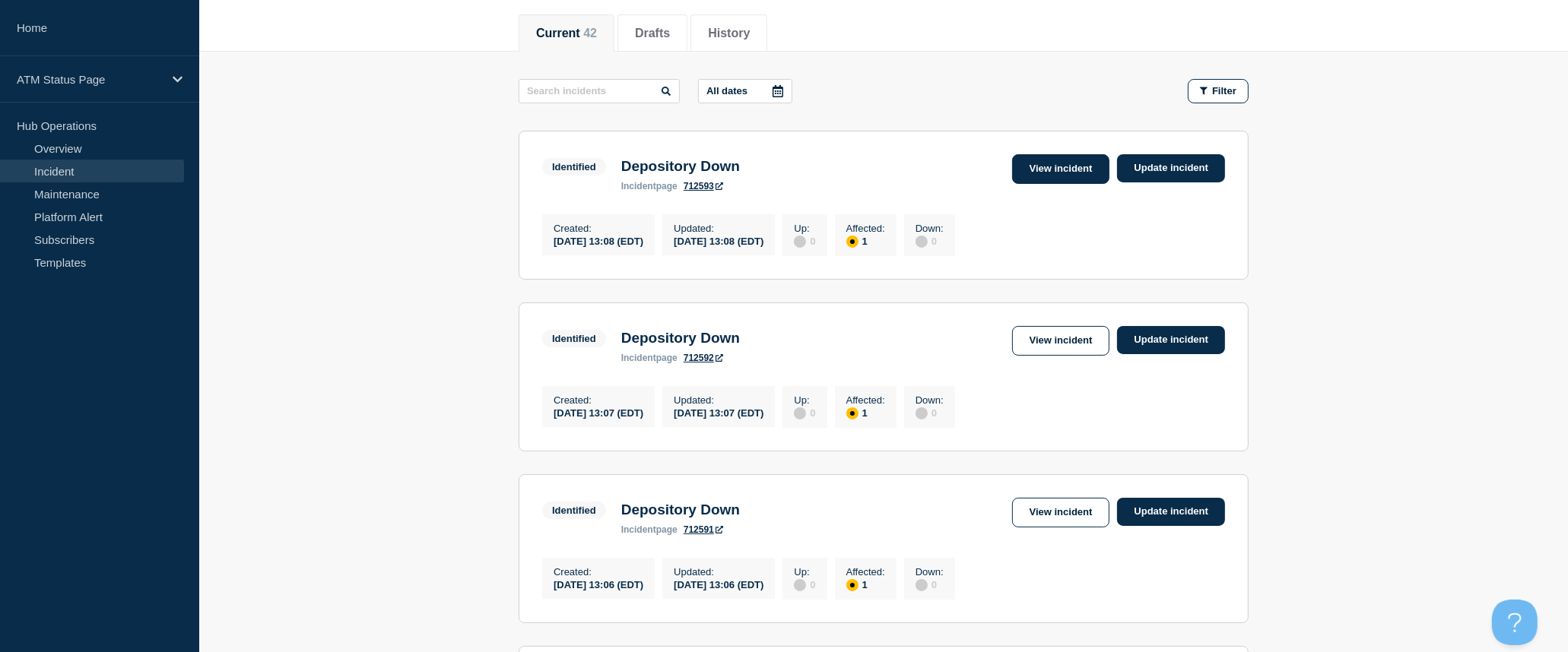
click at [1052, 176] on link "View incident" at bounding box center [1061, 168] width 98 height 30
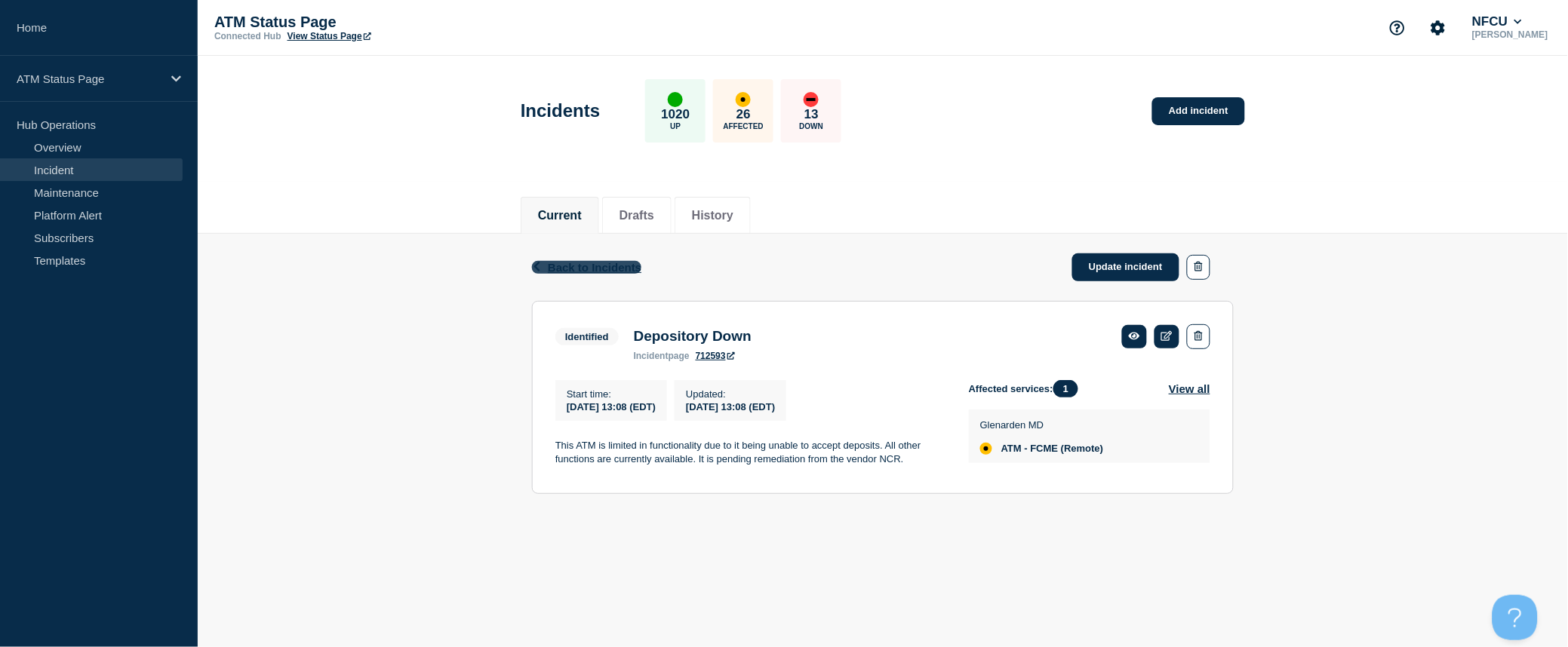
click at [628, 268] on span "Back to Incidents" at bounding box center [595, 266] width 94 height 12
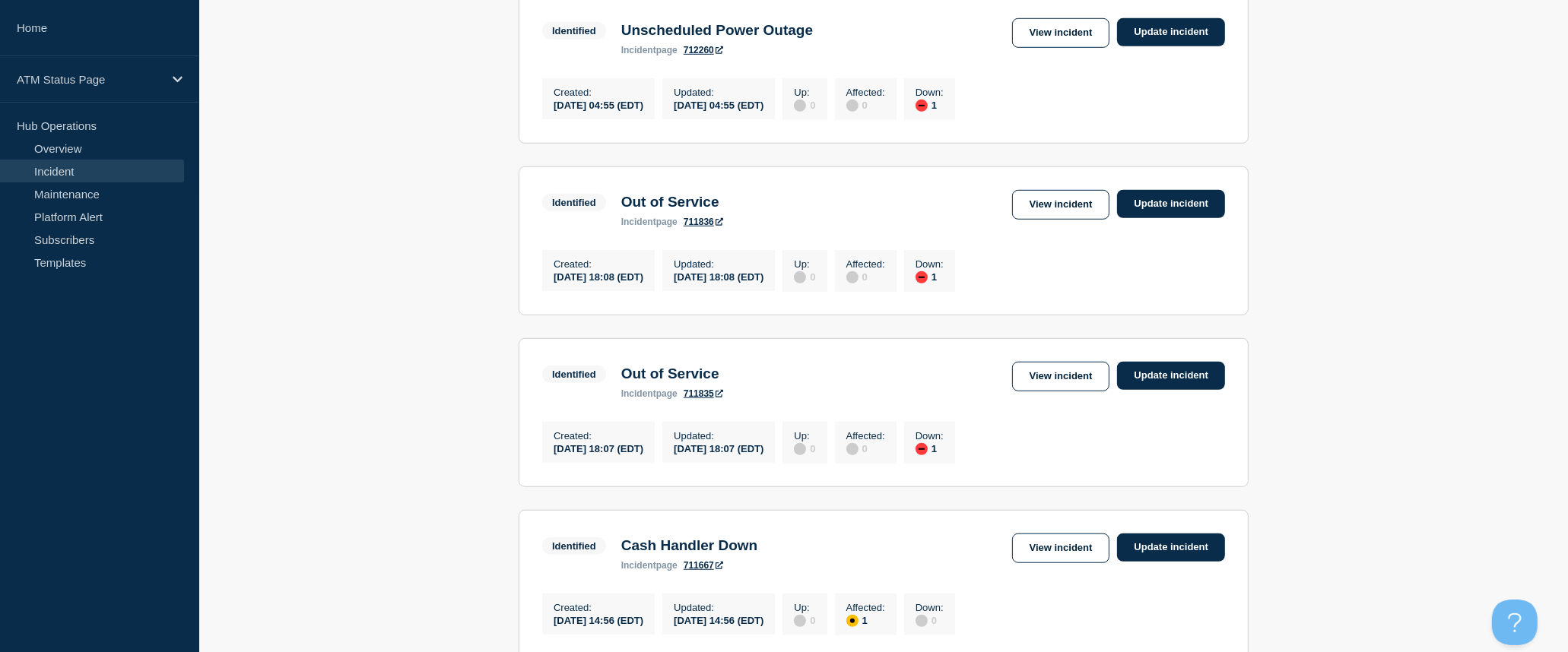
scroll to position [1520, 0]
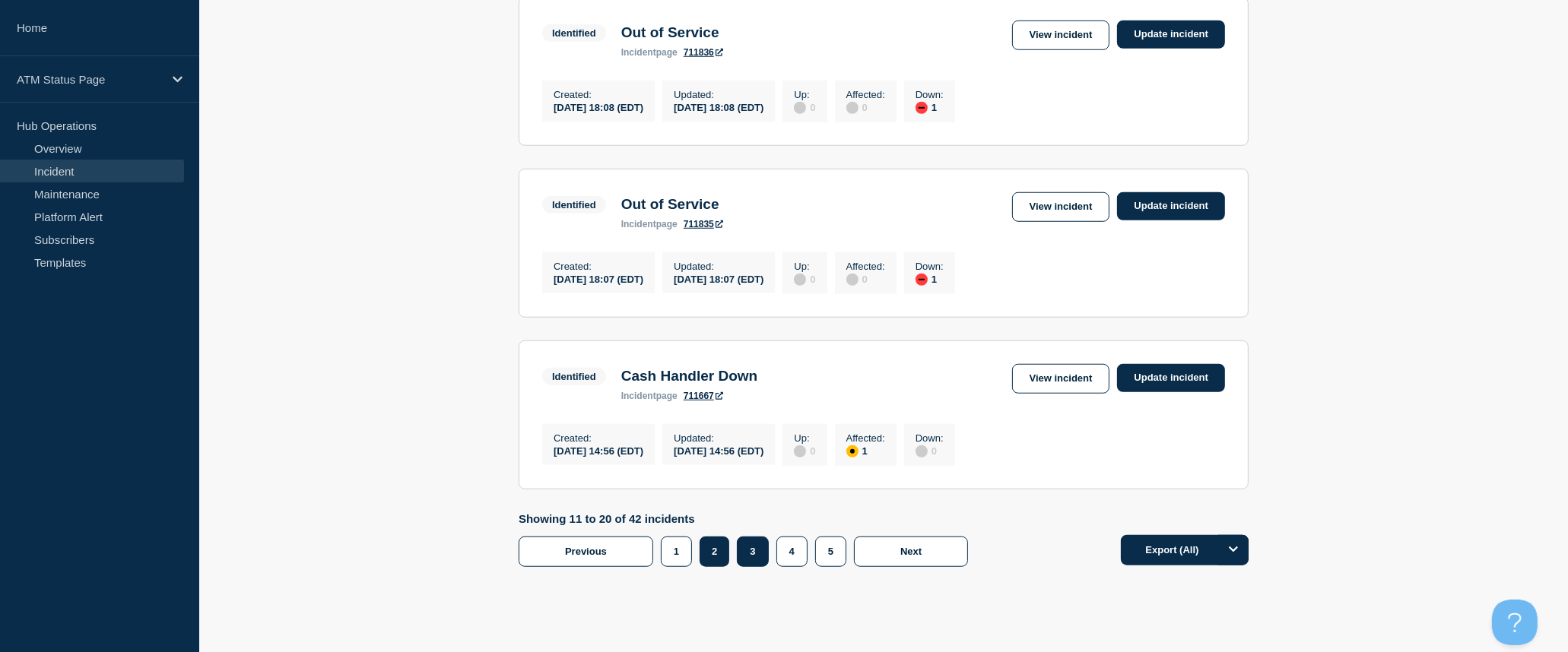
click at [756, 567] on button "3" at bounding box center [752, 552] width 31 height 31
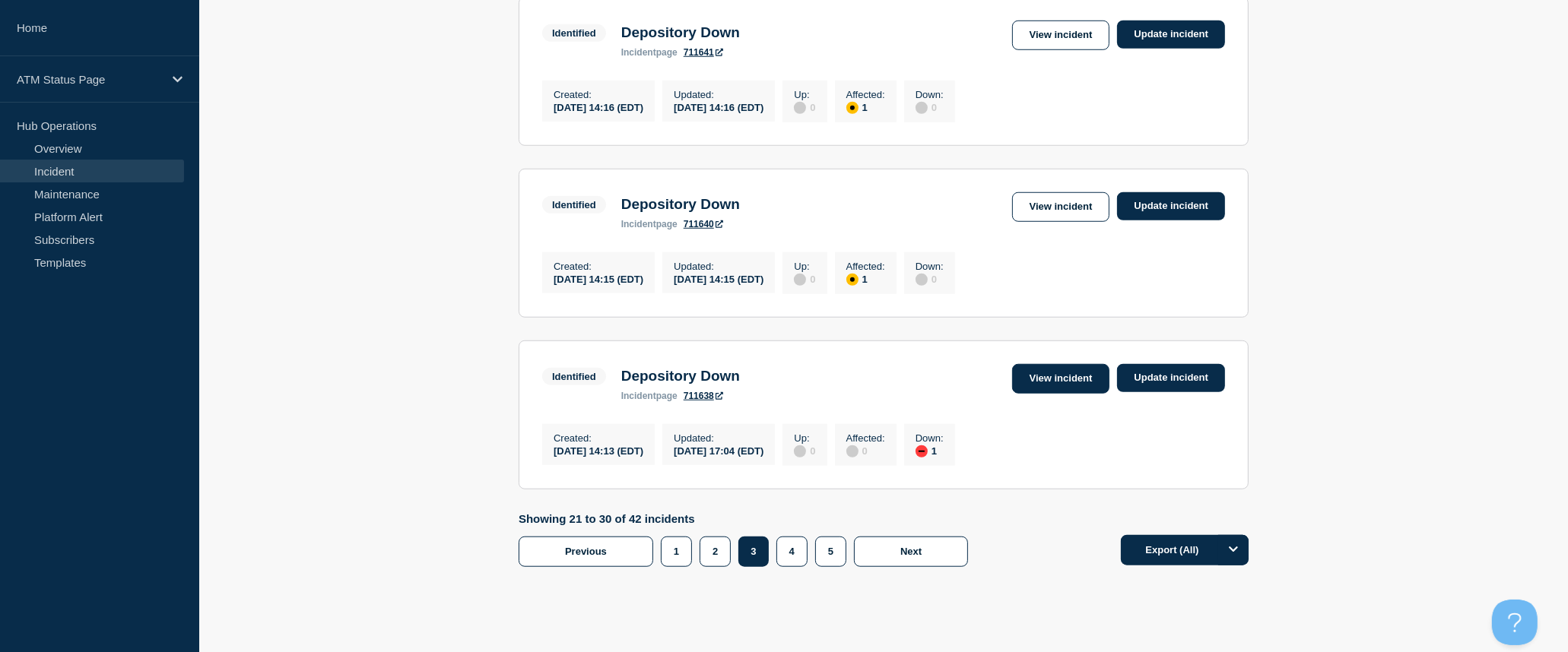
click at [1038, 393] on link "View incident" at bounding box center [1061, 379] width 98 height 30
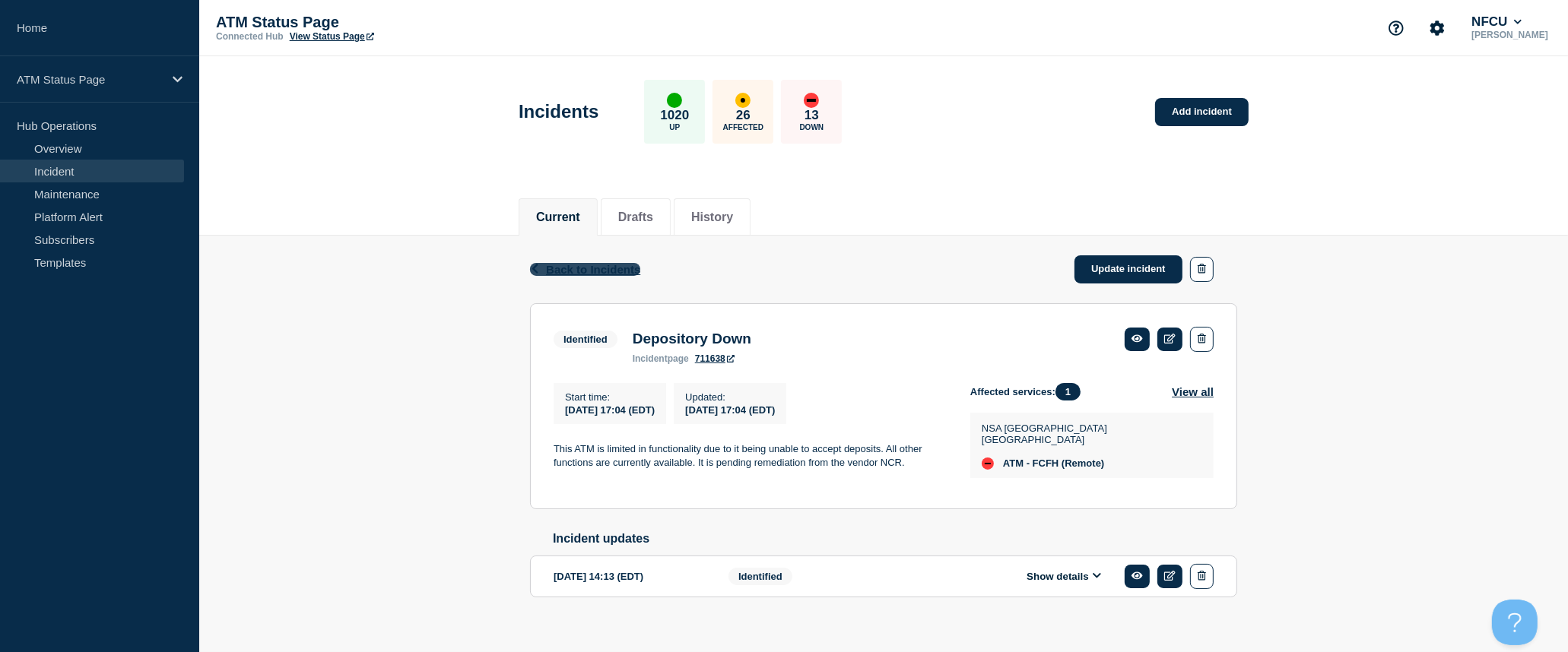
click at [619, 270] on span "Back to Incidents" at bounding box center [594, 268] width 94 height 13
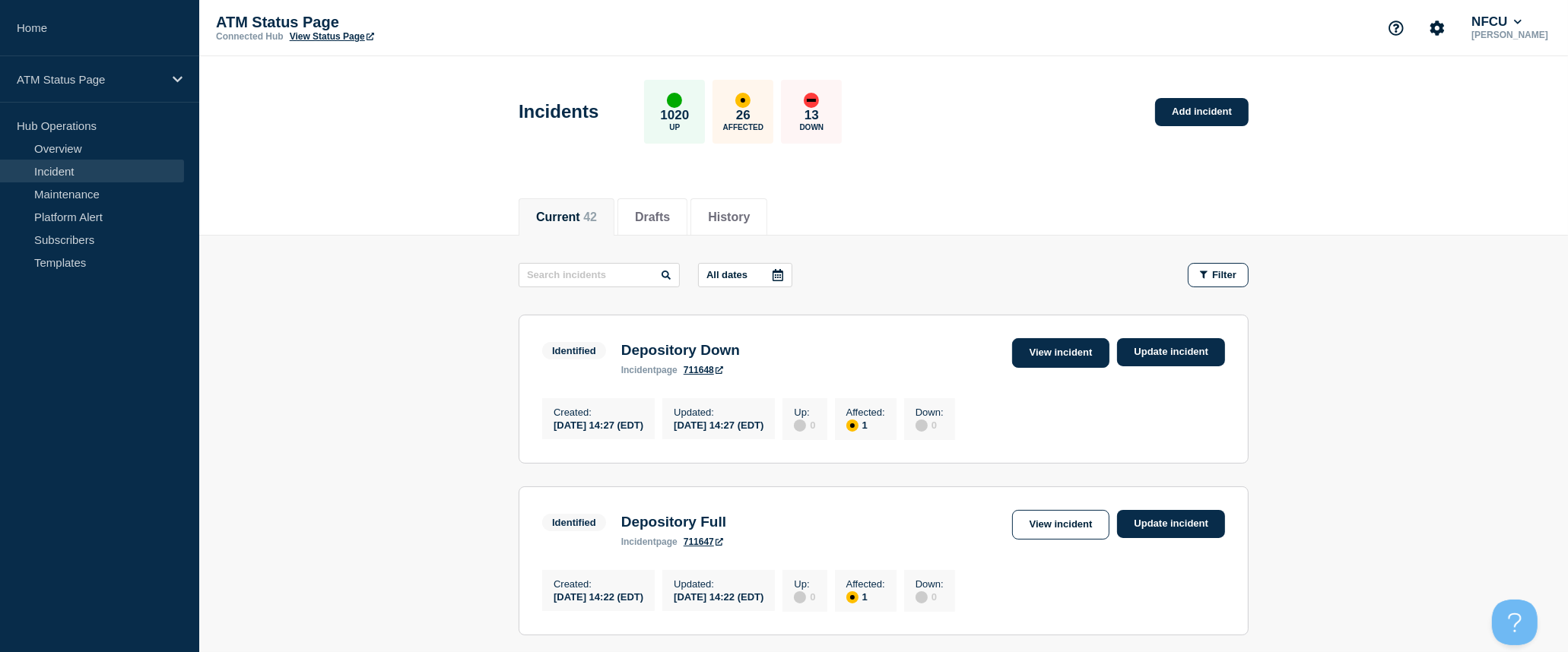
click at [1061, 355] on link "View incident" at bounding box center [1061, 353] width 98 height 30
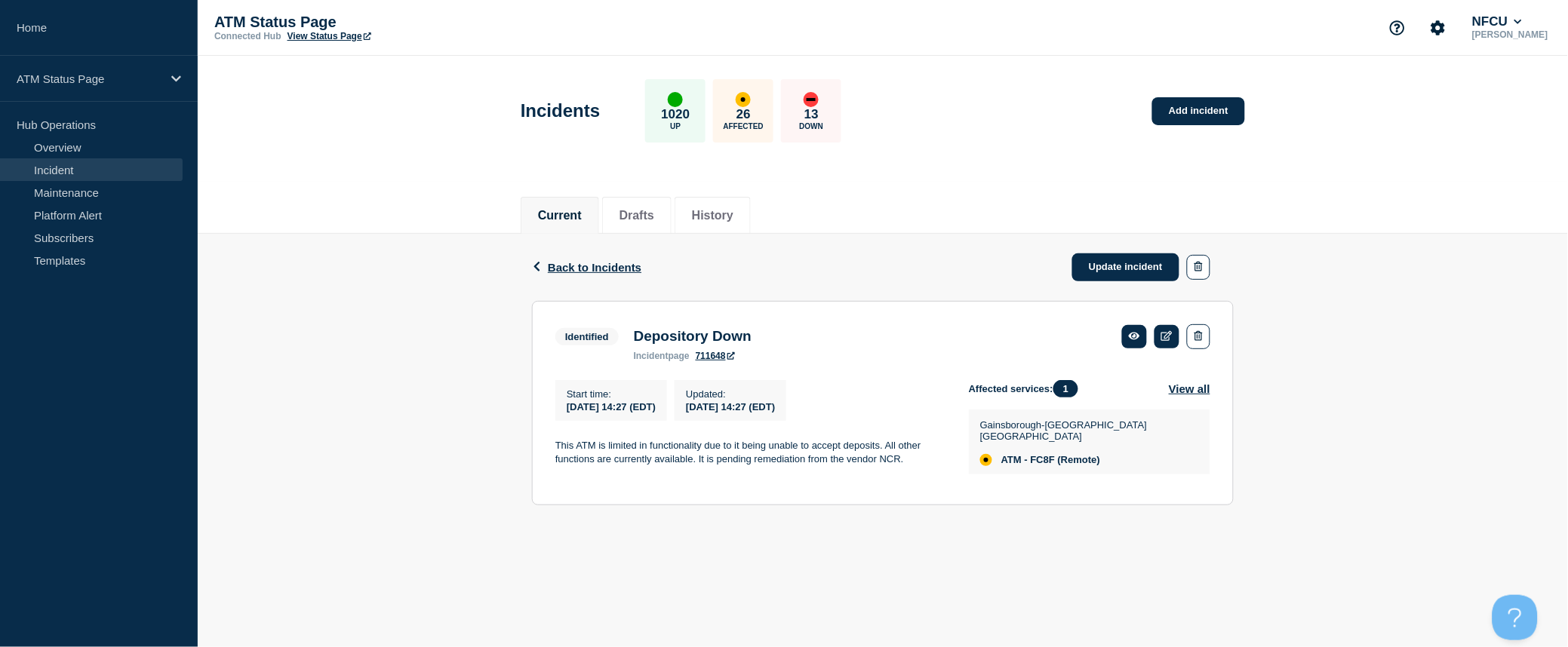
click at [441, 400] on div "Back Back to Incidents Update incident Identified Depository Down Start time 20…" at bounding box center [882, 381] width 1369 height 294
